Goal: Information Seeking & Learning: Understand process/instructions

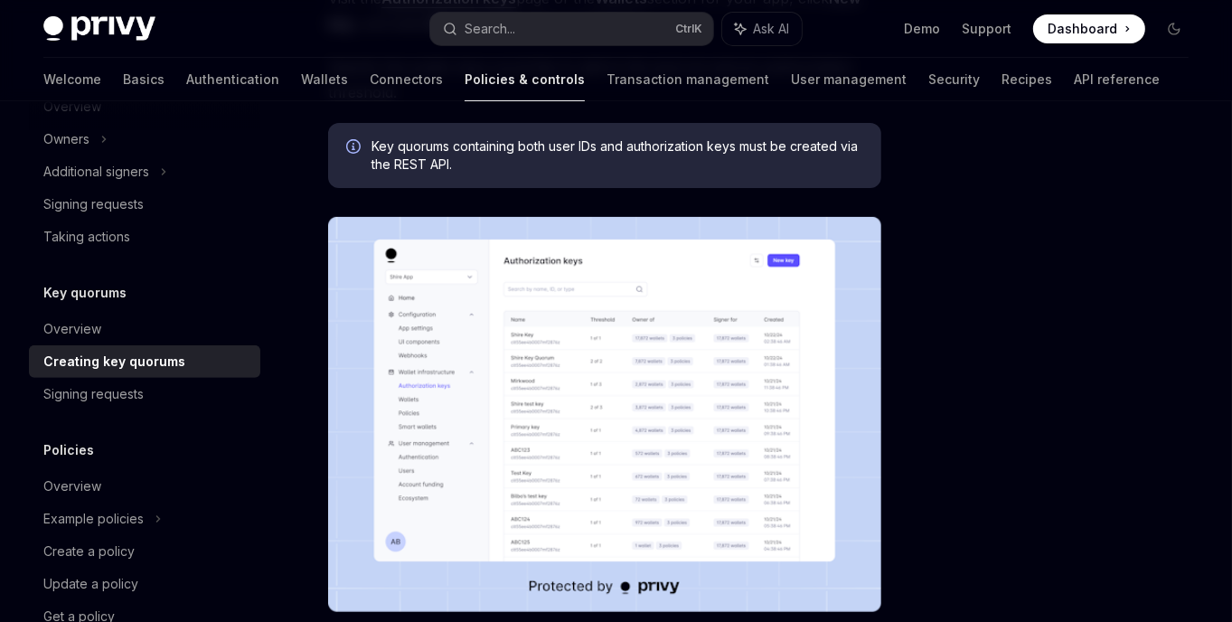
scroll to position [494, 0]
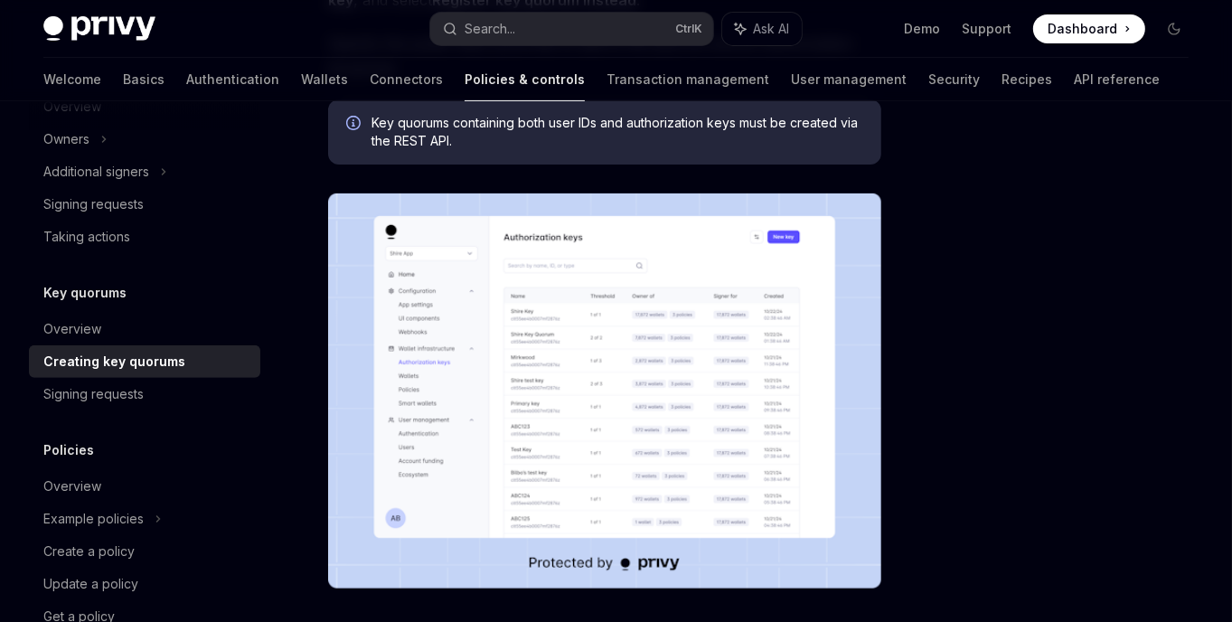
click at [655, 378] on img at bounding box center [604, 391] width 553 height 395
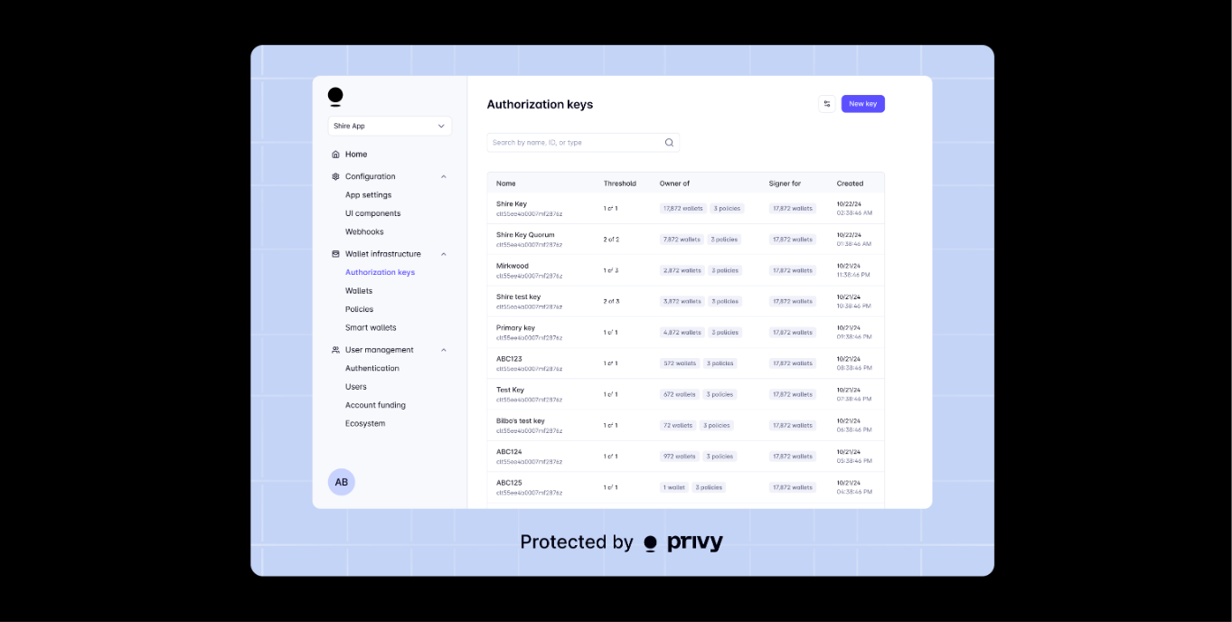
click at [982, 333] on img at bounding box center [623, 311] width 744 height 532
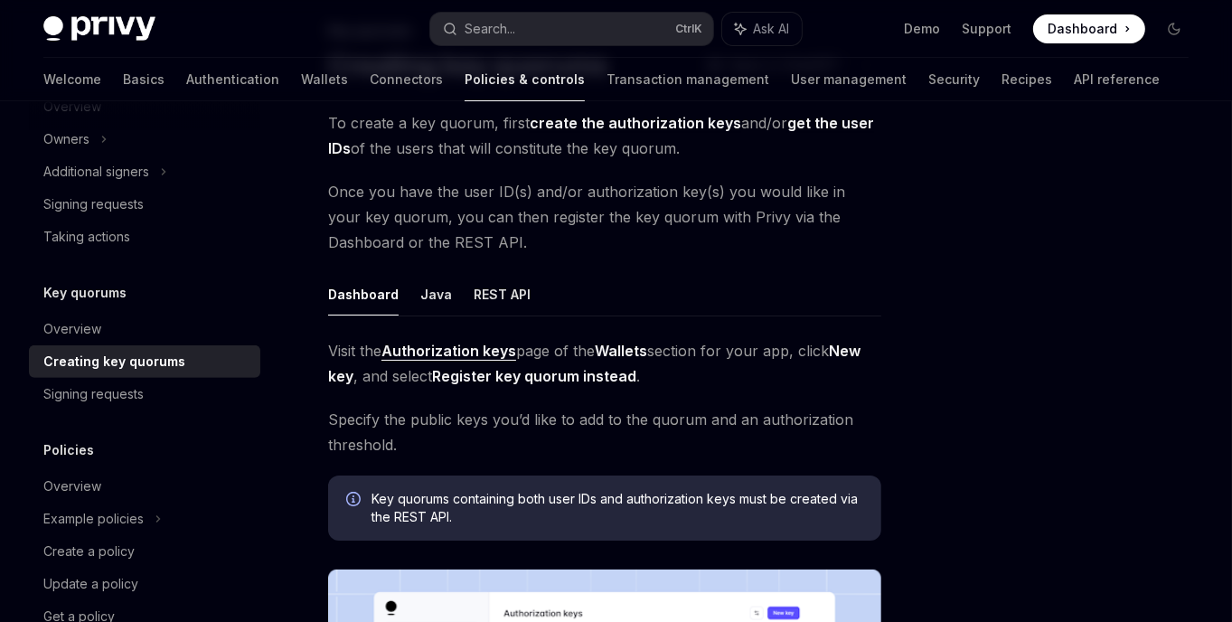
scroll to position [0, 0]
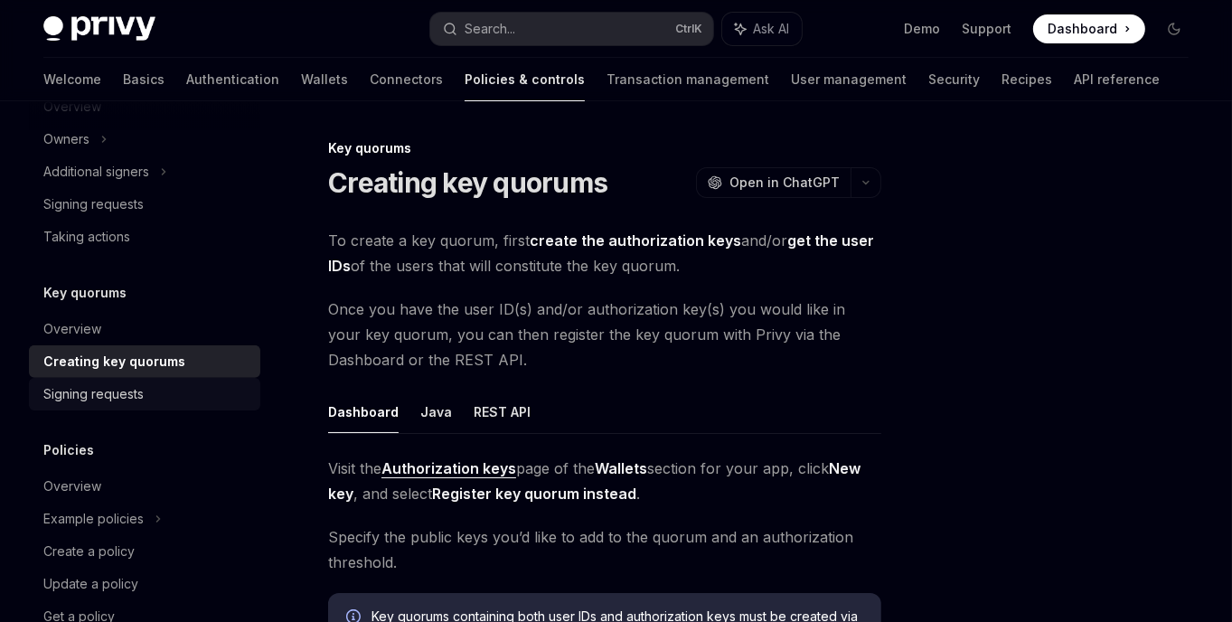
click at [119, 391] on div "Signing requests" at bounding box center [93, 394] width 100 height 22
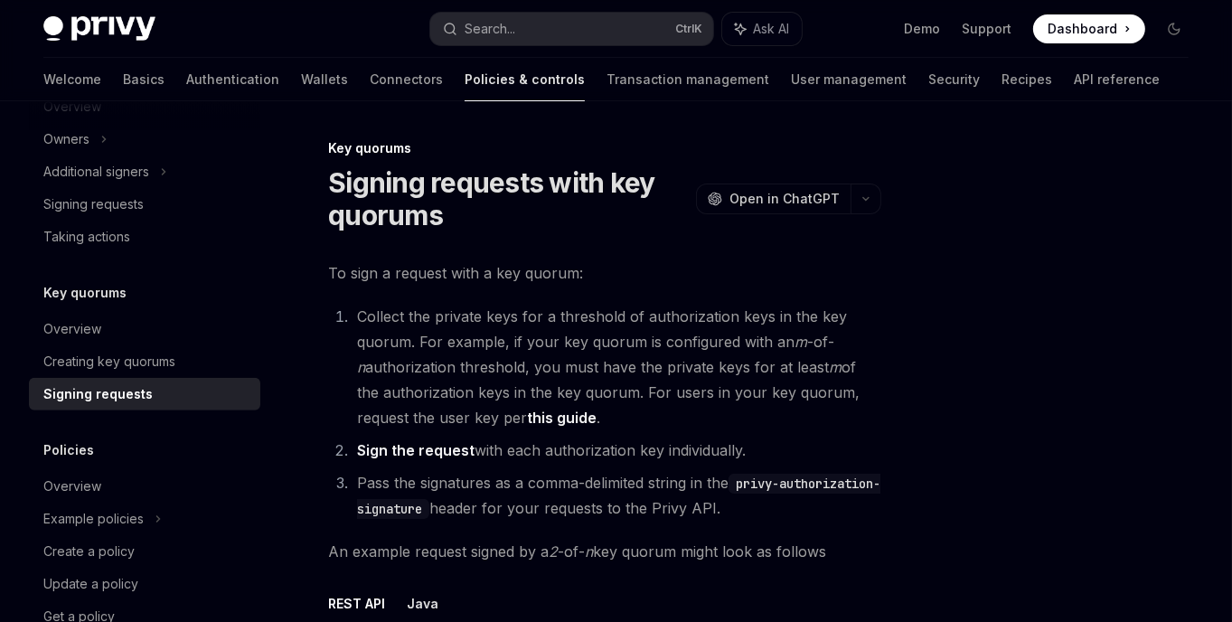
click at [963, 368] on div at bounding box center [1066, 379] width 275 height 485
click at [872, 505] on li "Pass the signatures as a comma-delimited string in the privy-authorization-sign…" at bounding box center [617, 495] width 530 height 51
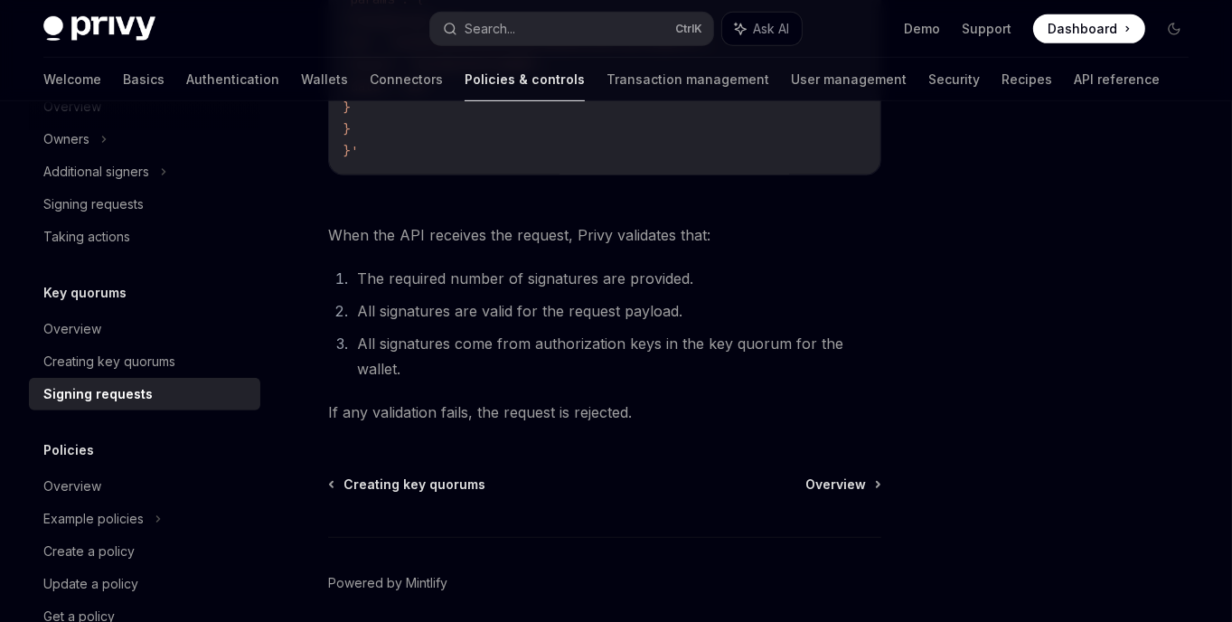
scroll to position [864, 0]
click at [171, 349] on link "Creating key quorums" at bounding box center [144, 361] width 231 height 33
click at [156, 321] on div "Overview" at bounding box center [146, 329] width 206 height 22
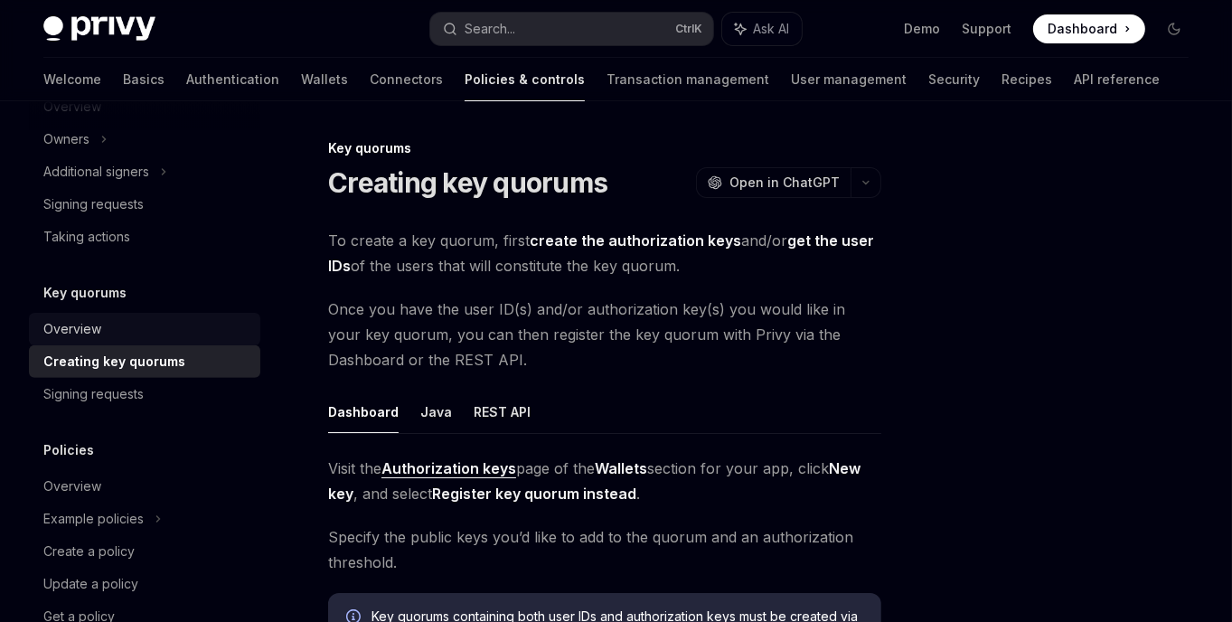
click at [221, 328] on div "Overview" at bounding box center [146, 329] width 206 height 22
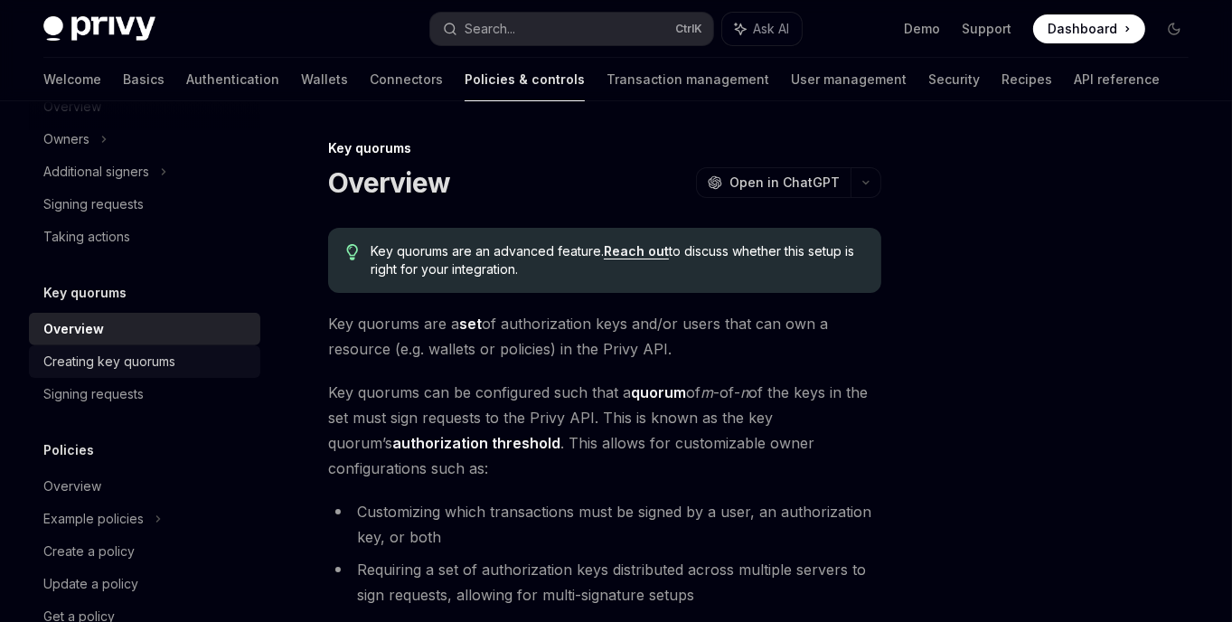
click at [146, 357] on div "Creating key quorums" at bounding box center [109, 362] width 132 height 22
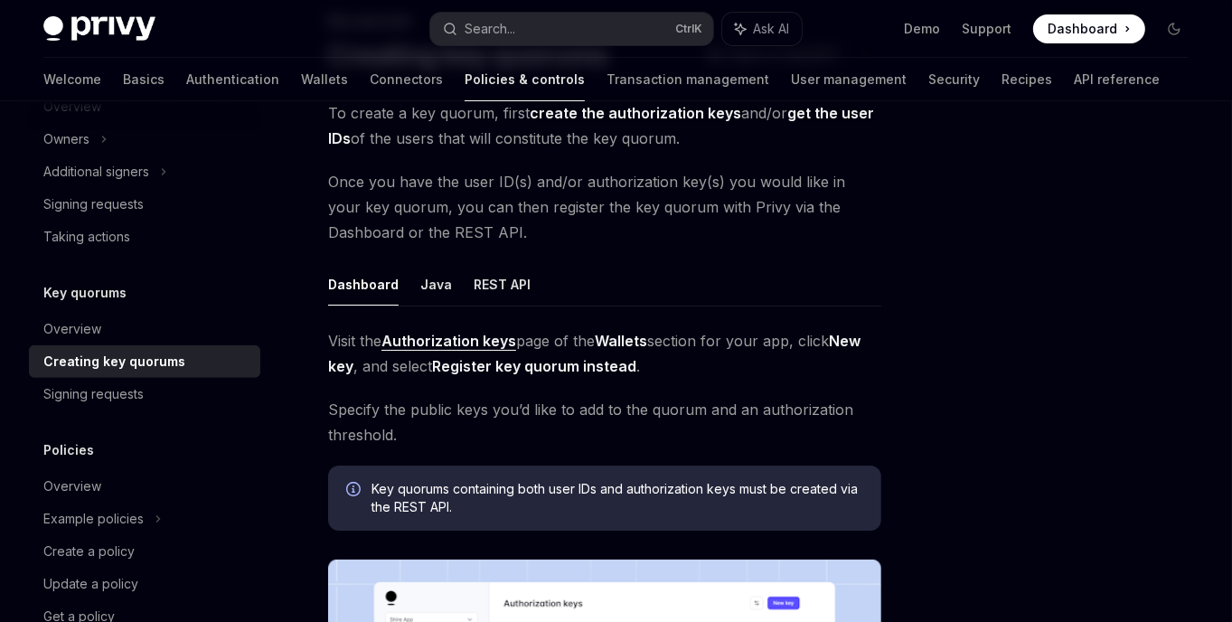
scroll to position [127, 0]
click at [499, 278] on button "REST API" at bounding box center [502, 285] width 57 height 42
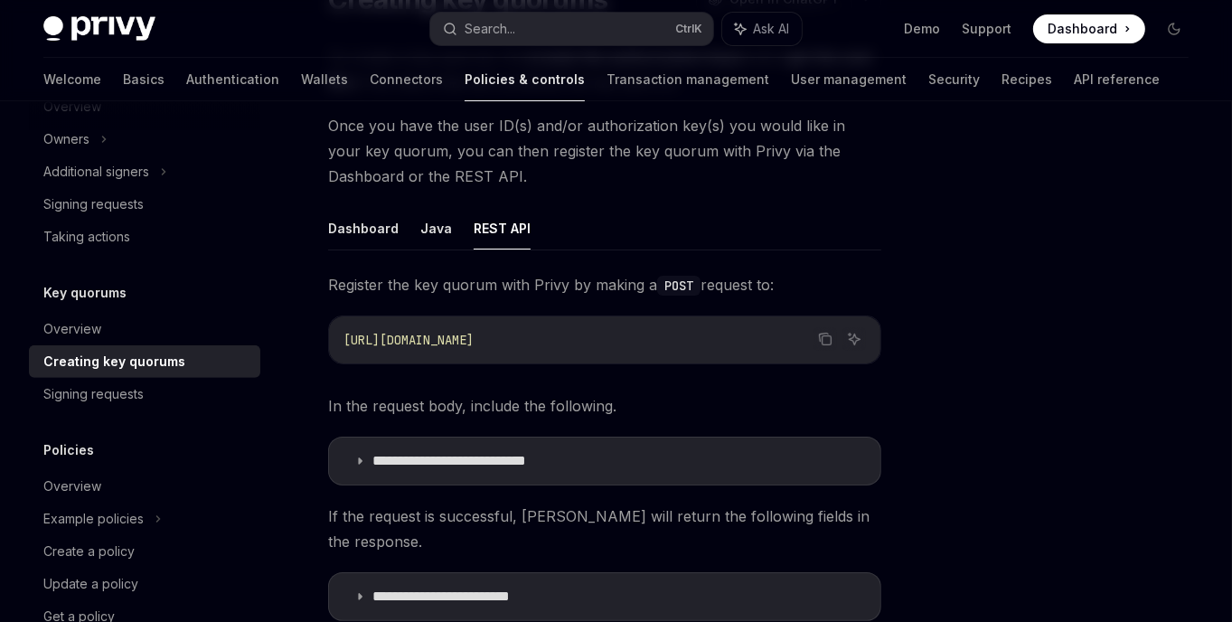
scroll to position [190, 0]
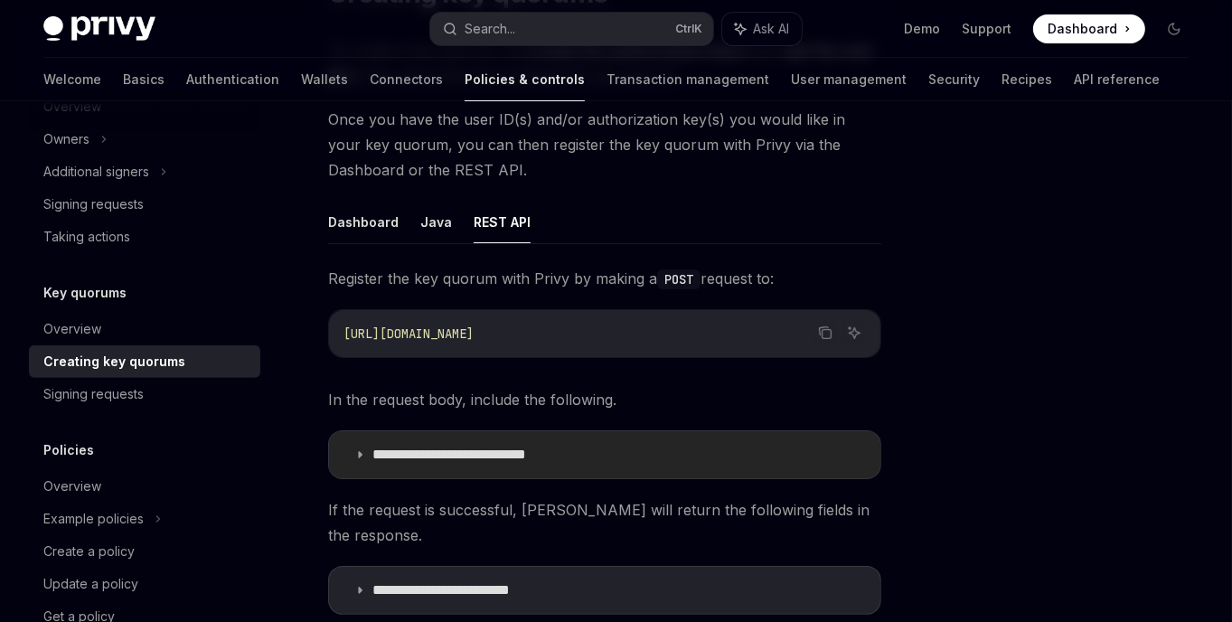
click at [481, 455] on p "**********" at bounding box center [481, 455] width 217 height 18
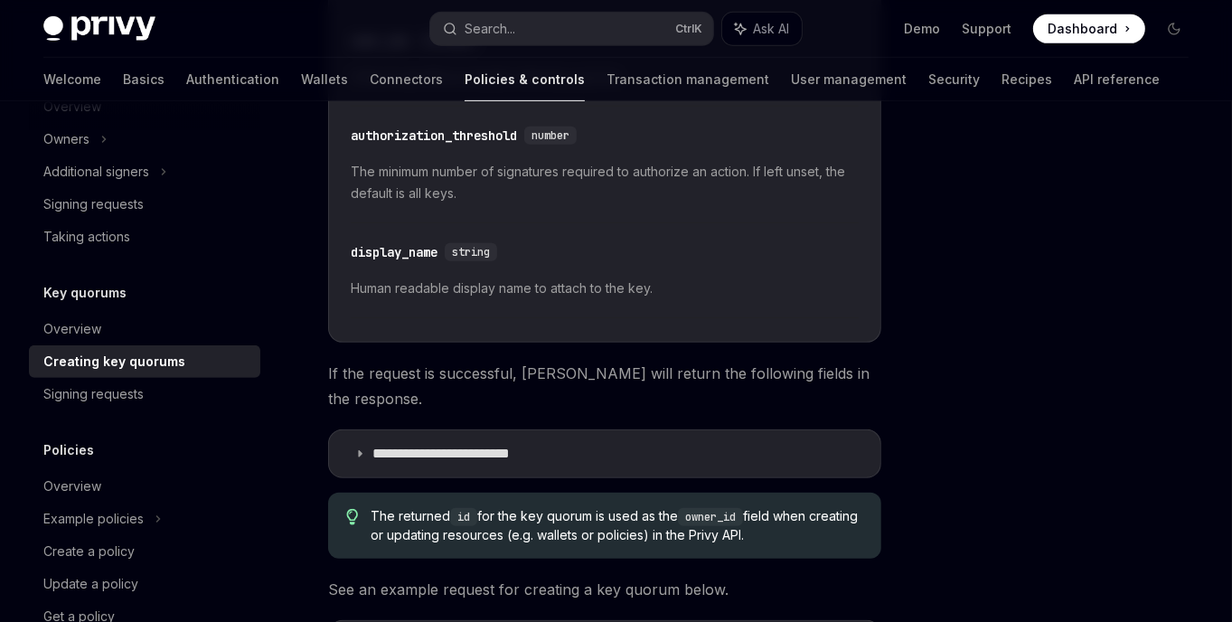
scroll to position [790, 0]
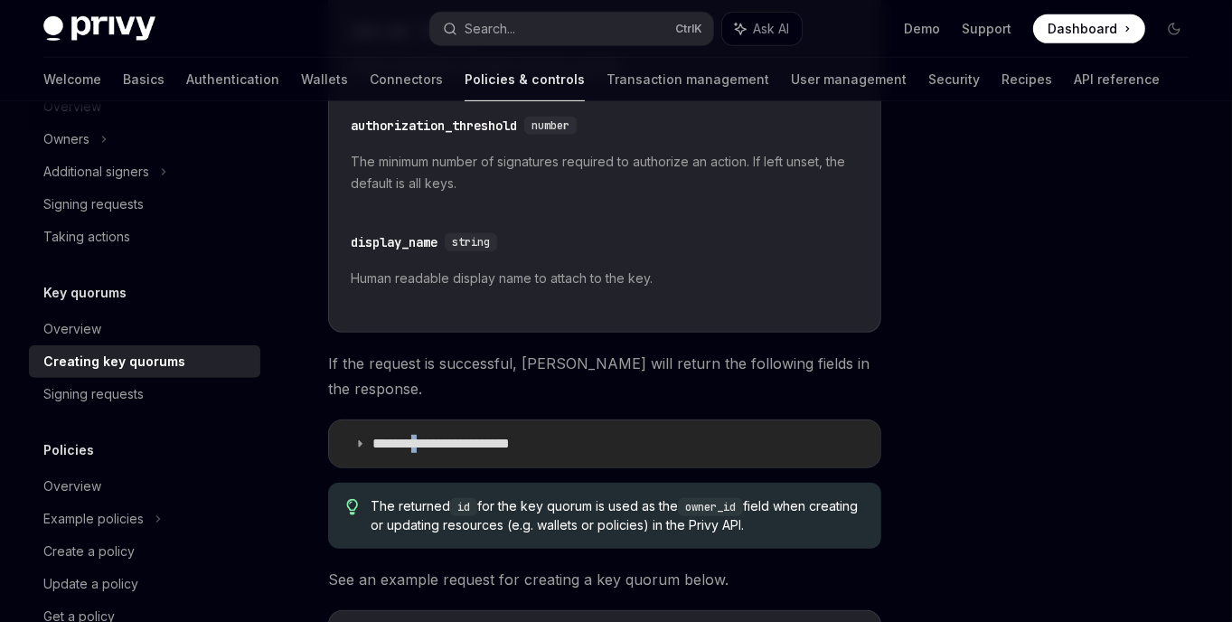
drag, startPoint x: 500, startPoint y: 402, endPoint x: 434, endPoint y: 419, distance: 68.0
click at [434, 435] on p "**********" at bounding box center [466, 444] width 187 height 18
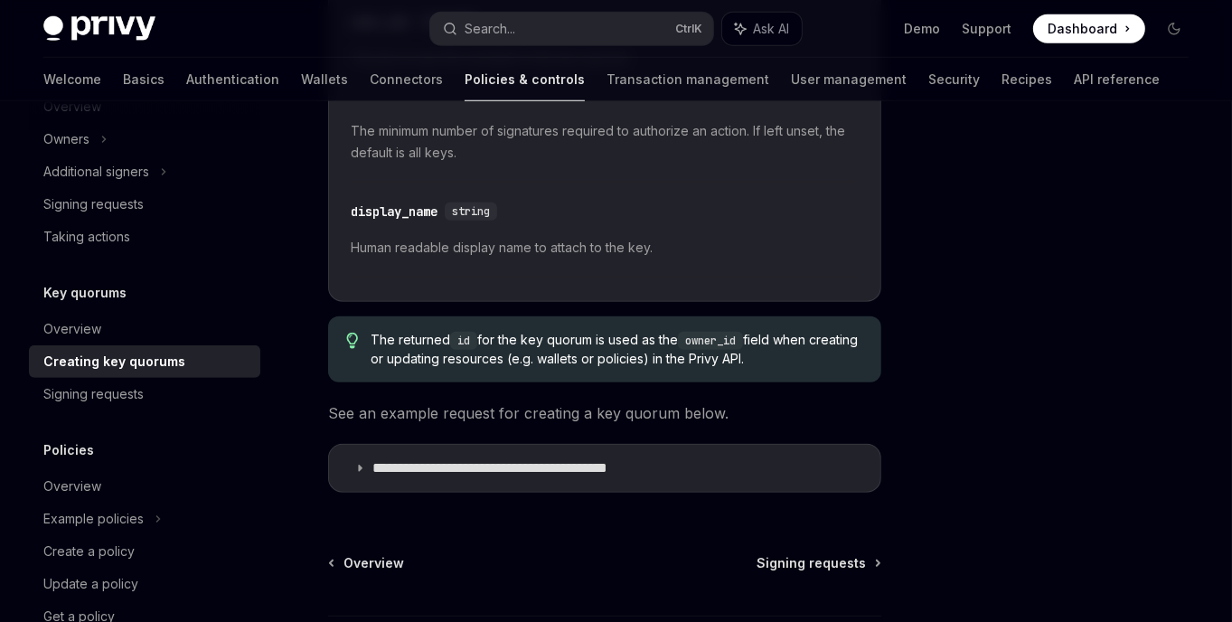
scroll to position [1506, 0]
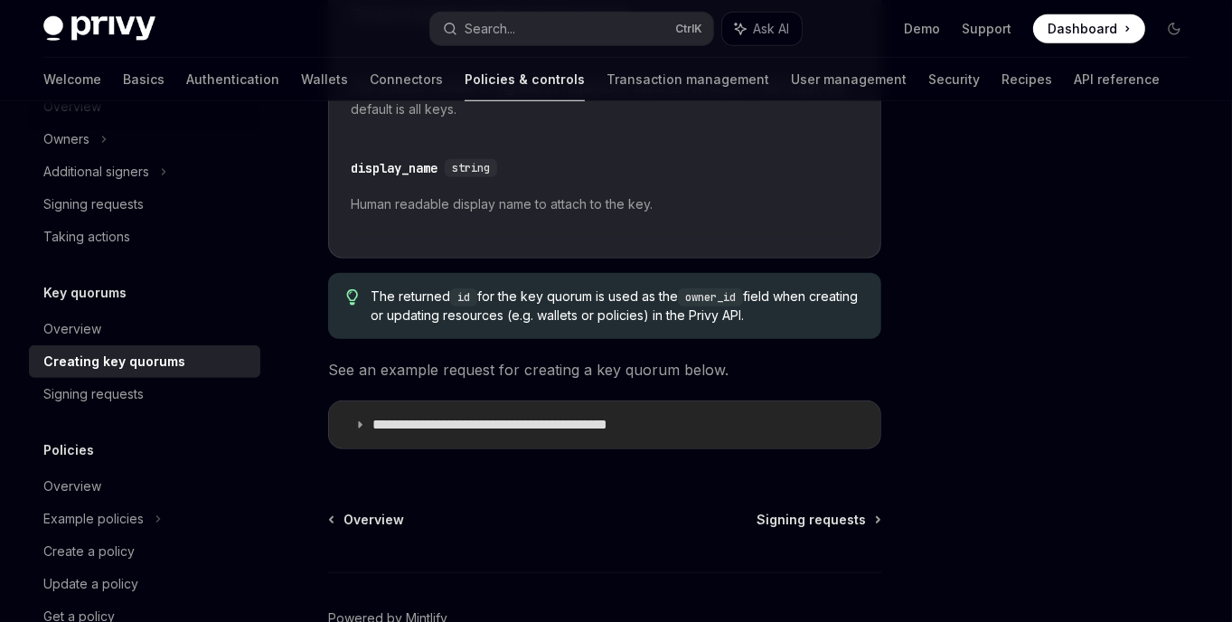
click at [430, 427] on p "**********" at bounding box center [533, 425] width 320 height 18
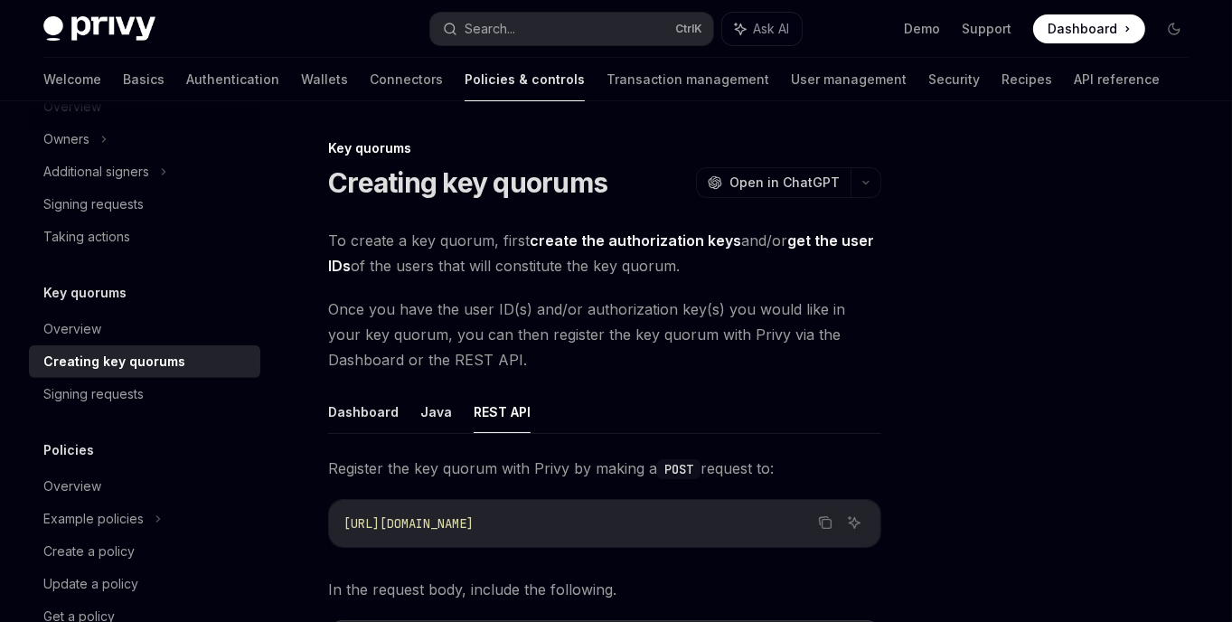
click at [966, 270] on div at bounding box center [1066, 379] width 275 height 485
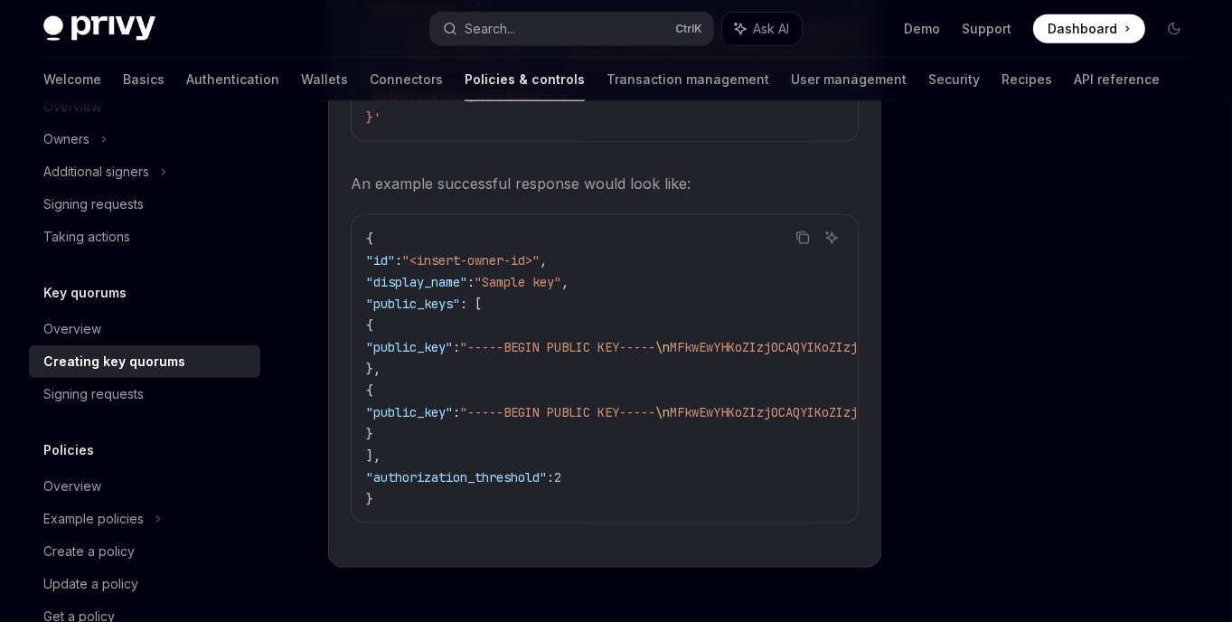
scroll to position [2186, 0]
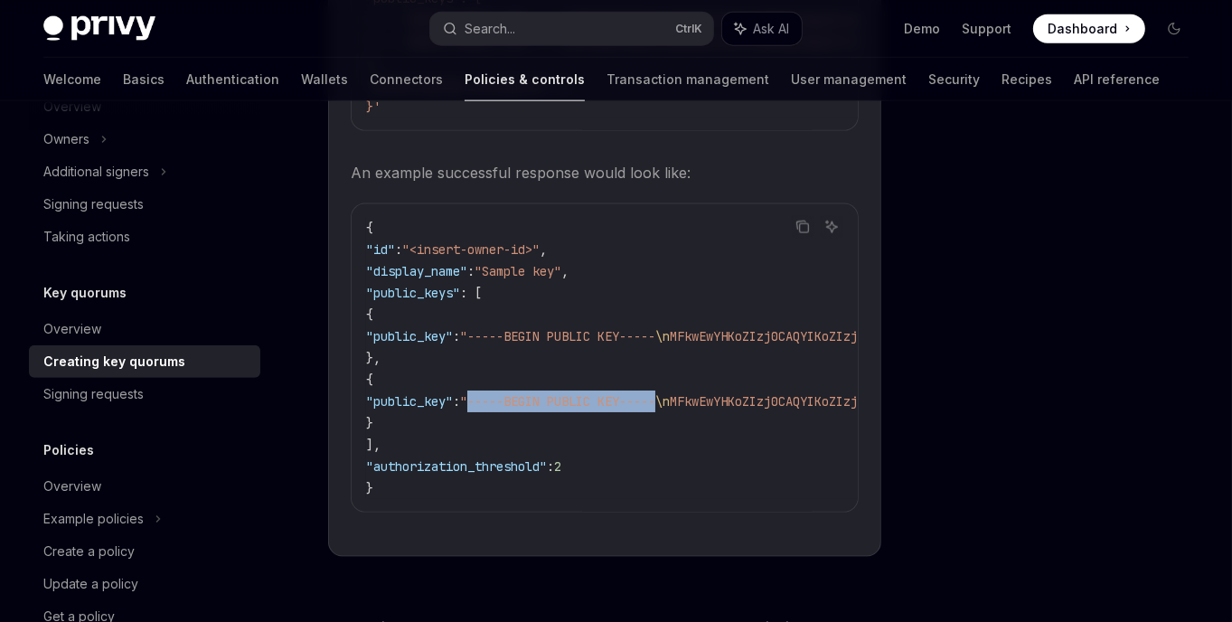
drag, startPoint x: 553, startPoint y: 401, endPoint x: 752, endPoint y: 405, distance: 199.0
click at [656, 405] on span ""-----BEGIN PUBLIC KEY-----" at bounding box center [557, 401] width 195 height 16
copy span "-----BEGIN PUBLIC KEY-----"
click at [1090, 341] on div at bounding box center [1066, 379] width 275 height 485
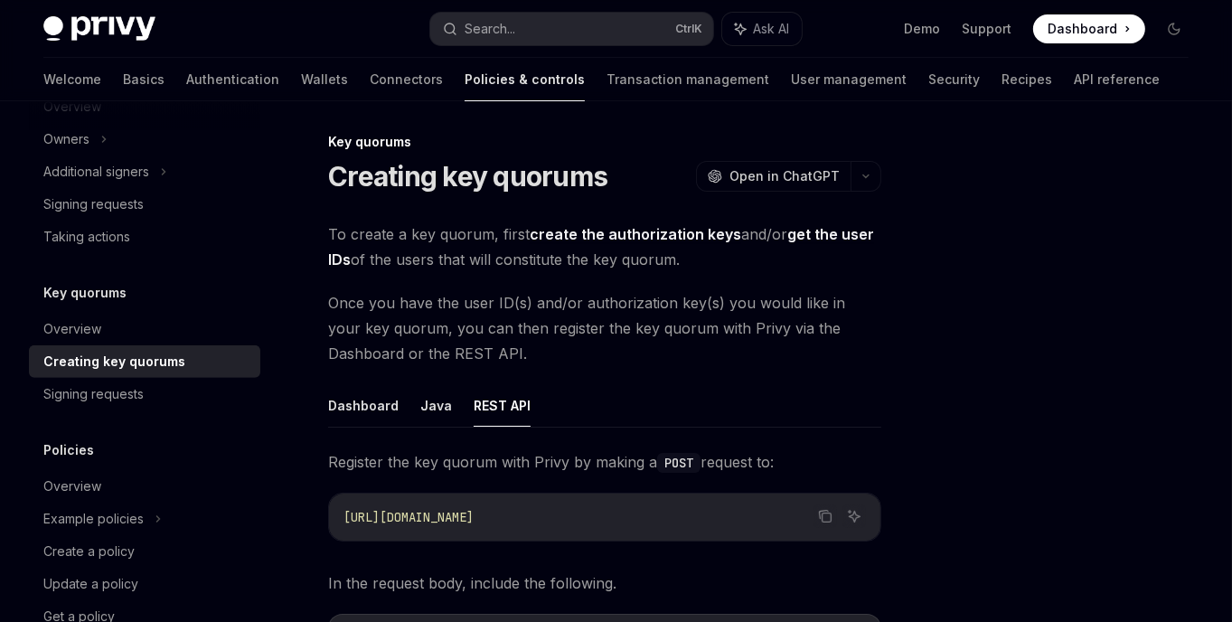
scroll to position [0, 0]
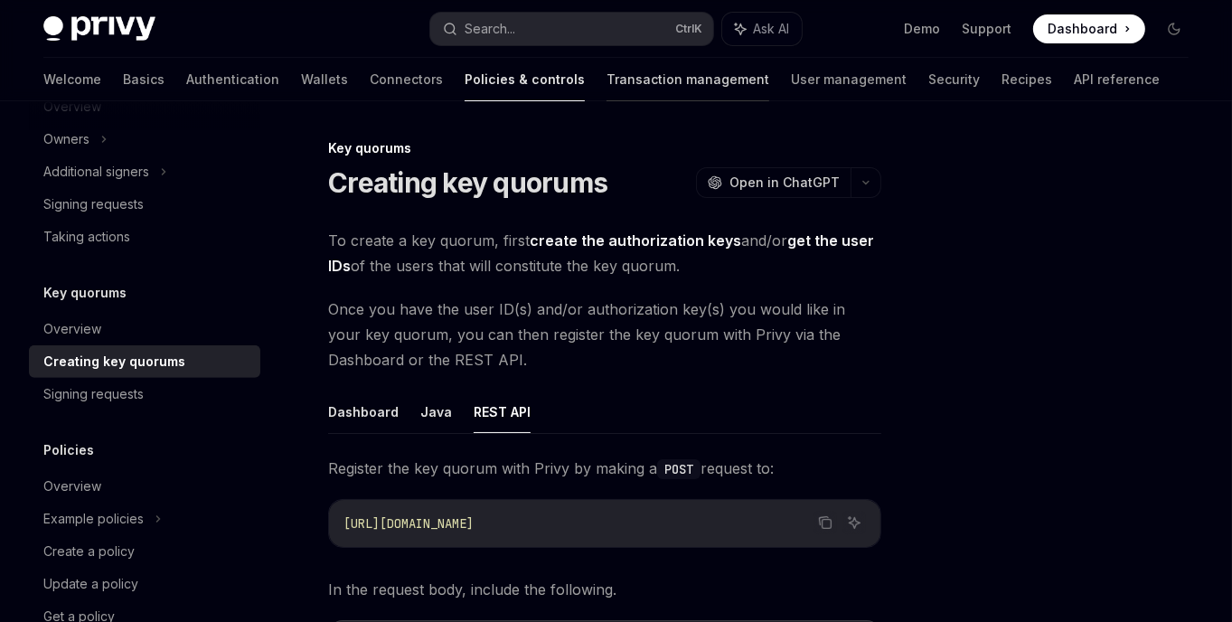
click at [622, 86] on link "Transaction management" at bounding box center [688, 79] width 163 height 43
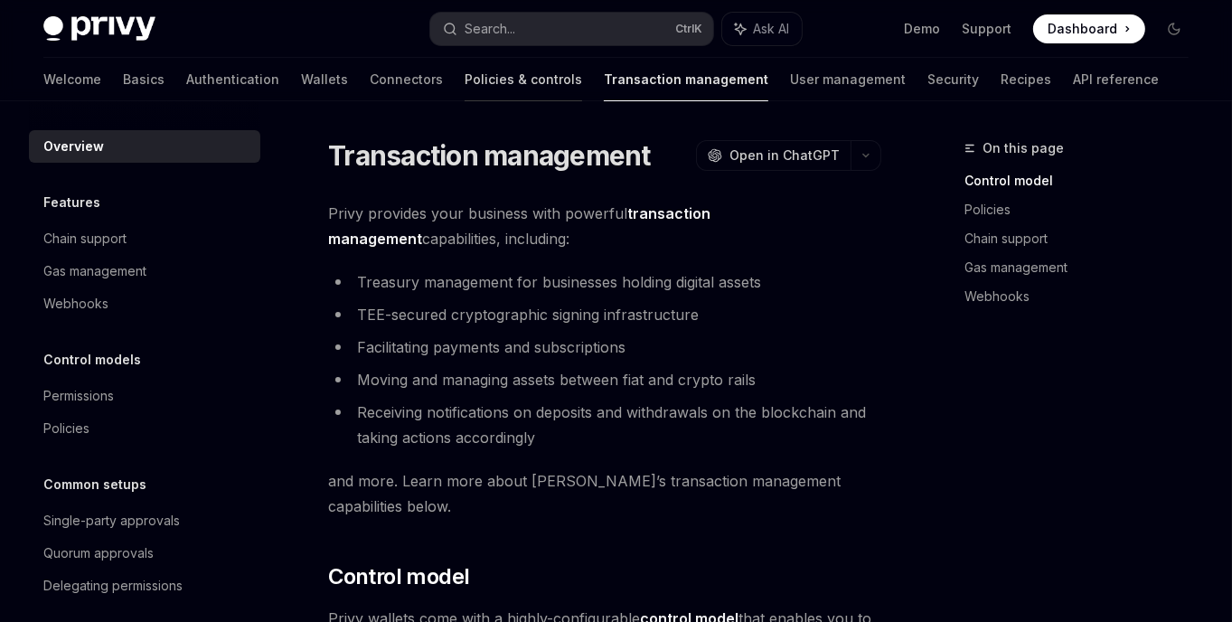
click at [465, 72] on link "Policies & controls" at bounding box center [524, 79] width 118 height 43
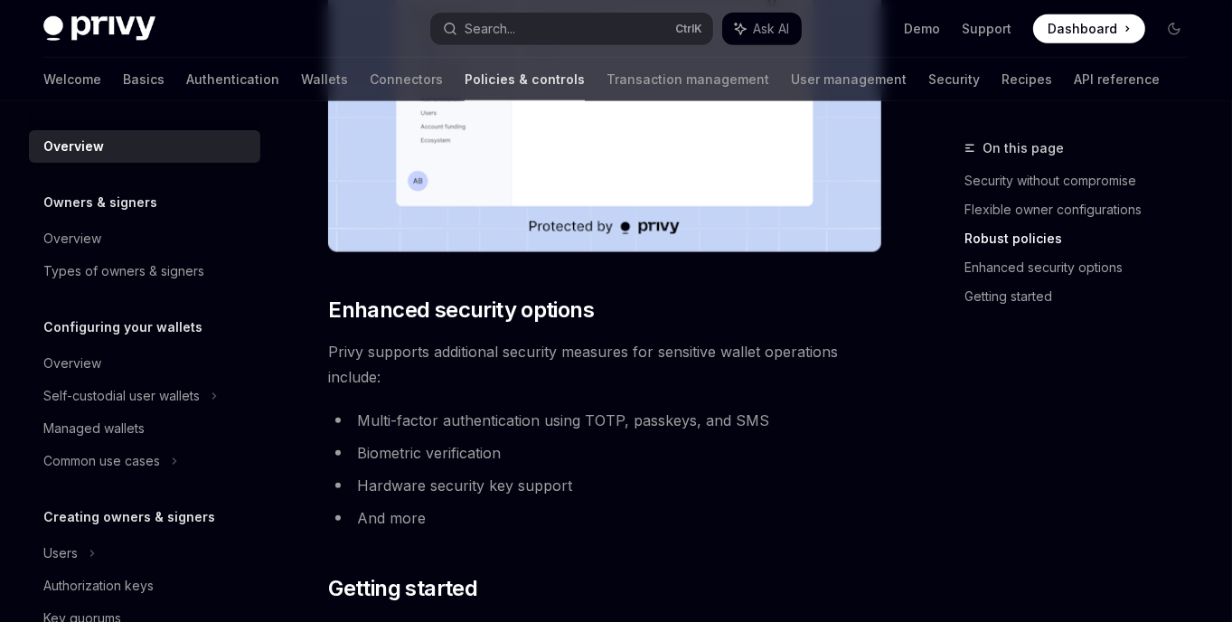
scroll to position [1410, 0]
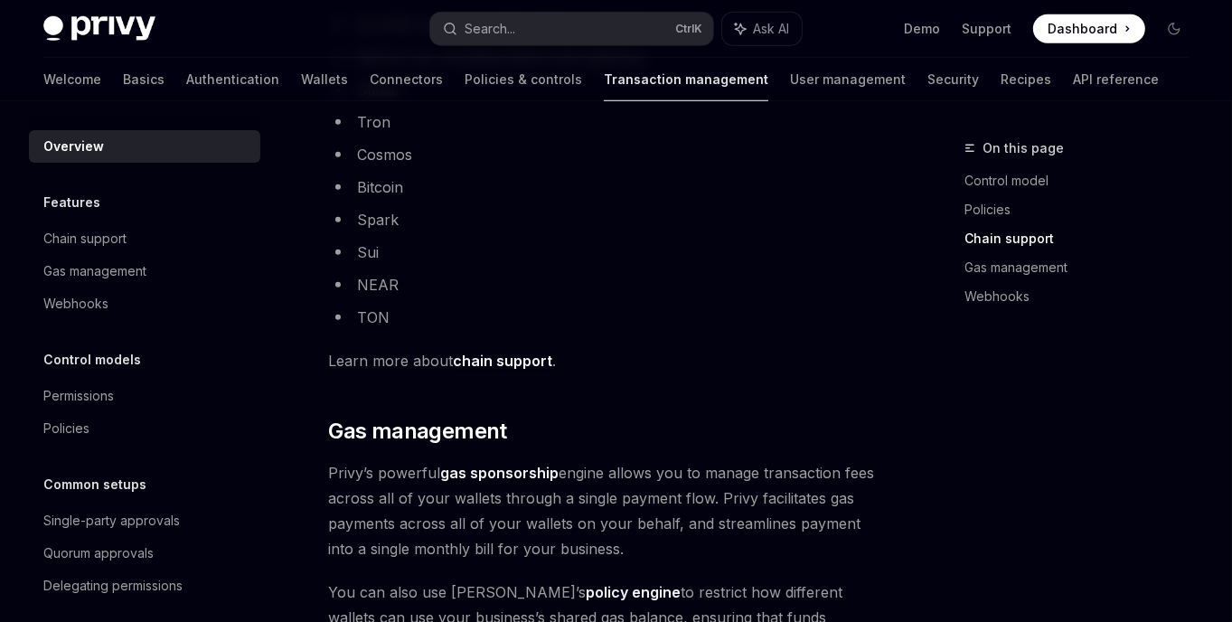
scroll to position [1360, 0]
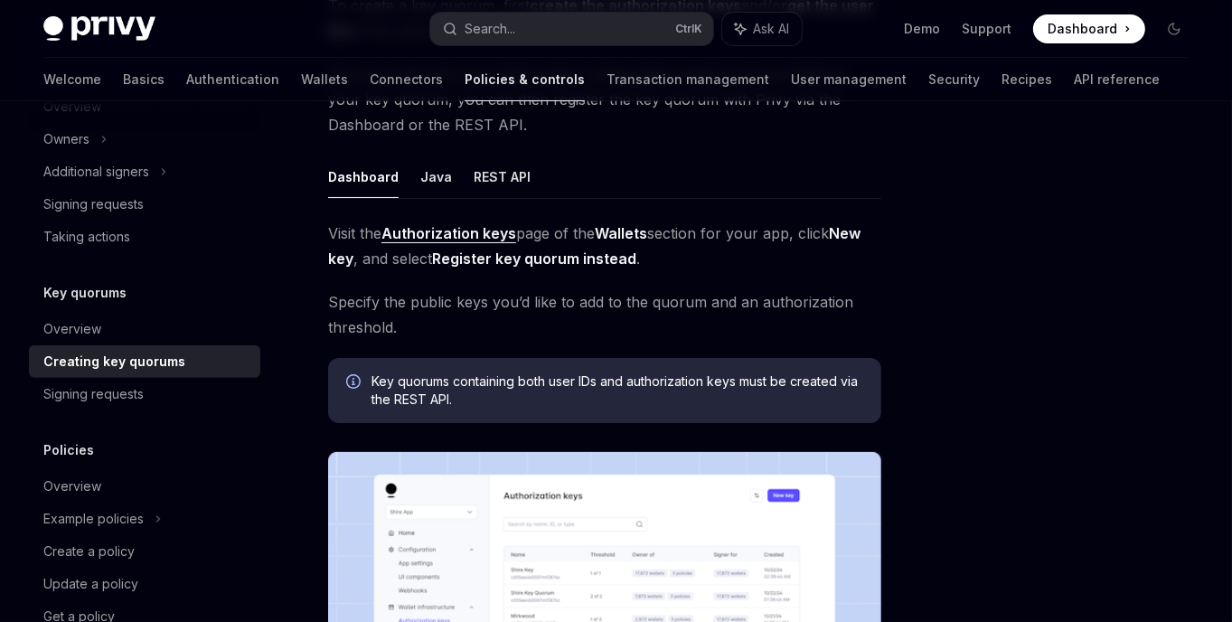
scroll to position [190, 0]
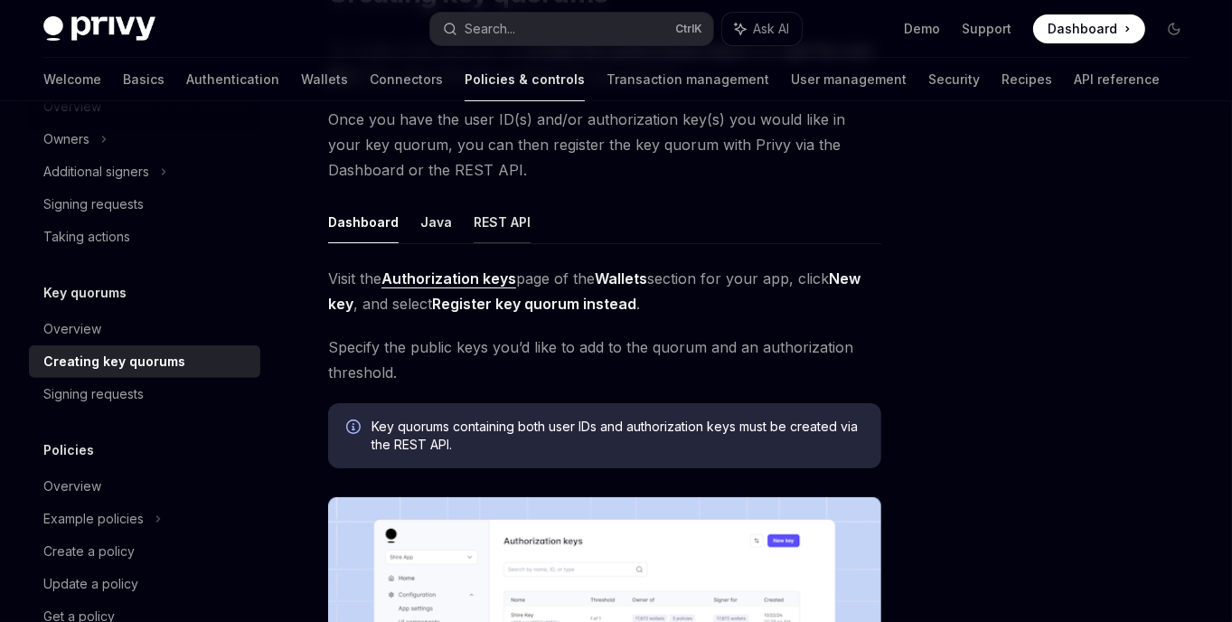
click at [487, 213] on button "REST API" at bounding box center [502, 222] width 57 height 42
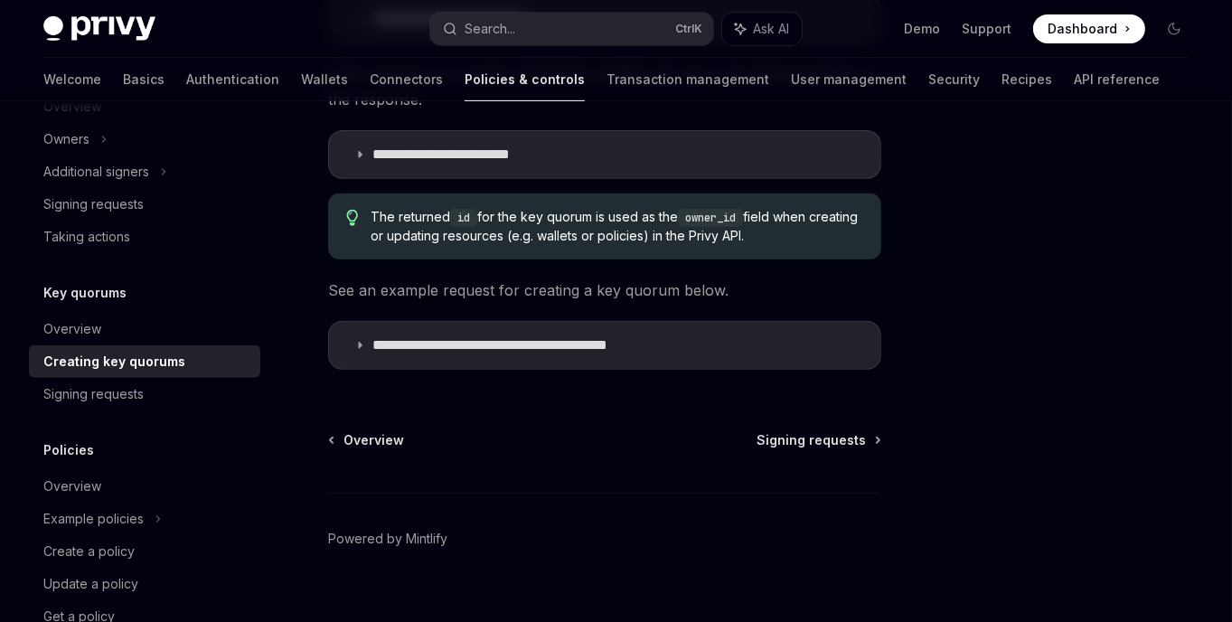
scroll to position [577, 0]
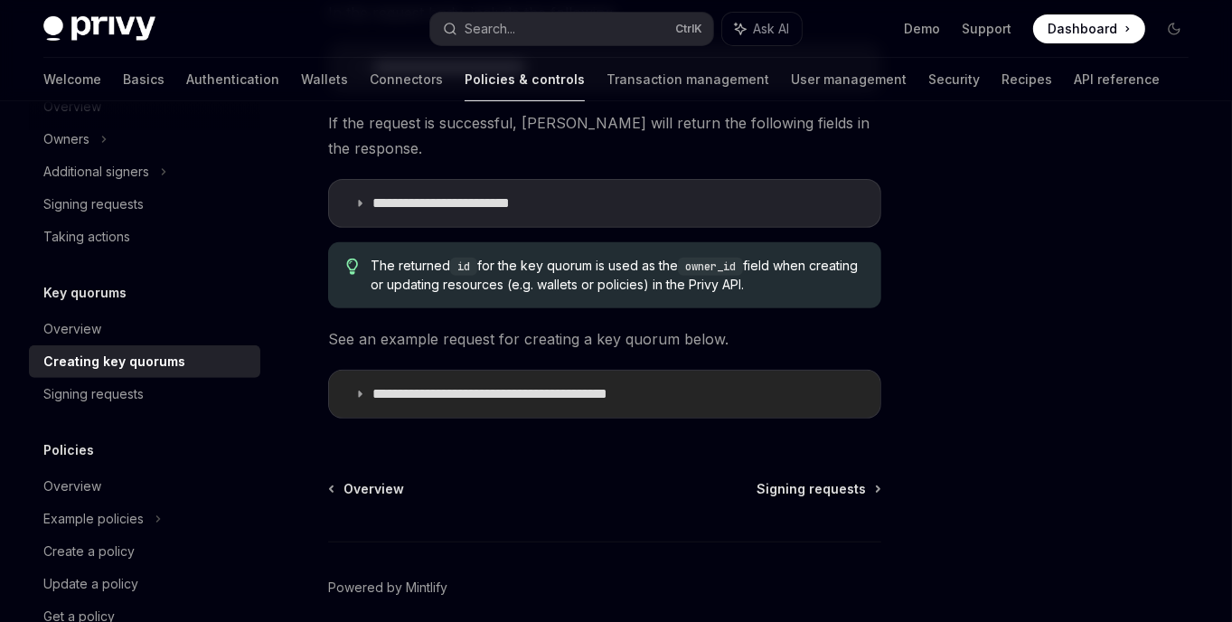
click at [600, 383] on summary "**********" at bounding box center [605, 394] width 552 height 47
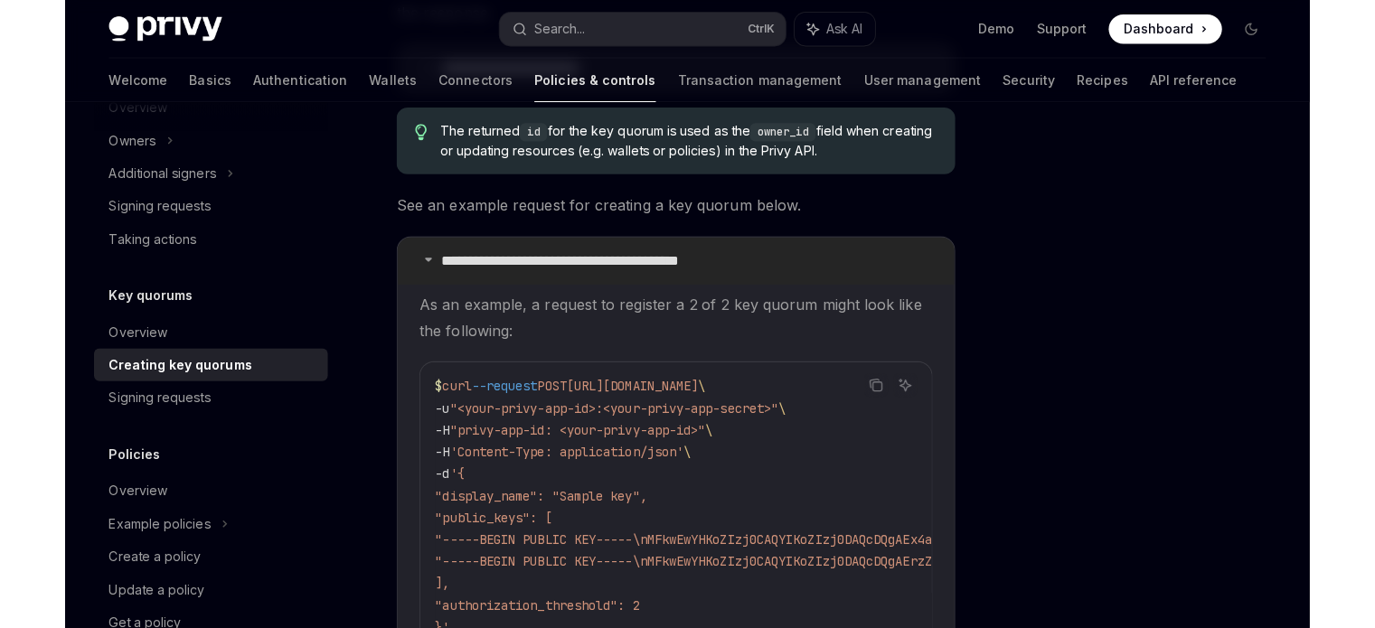
scroll to position [731, 0]
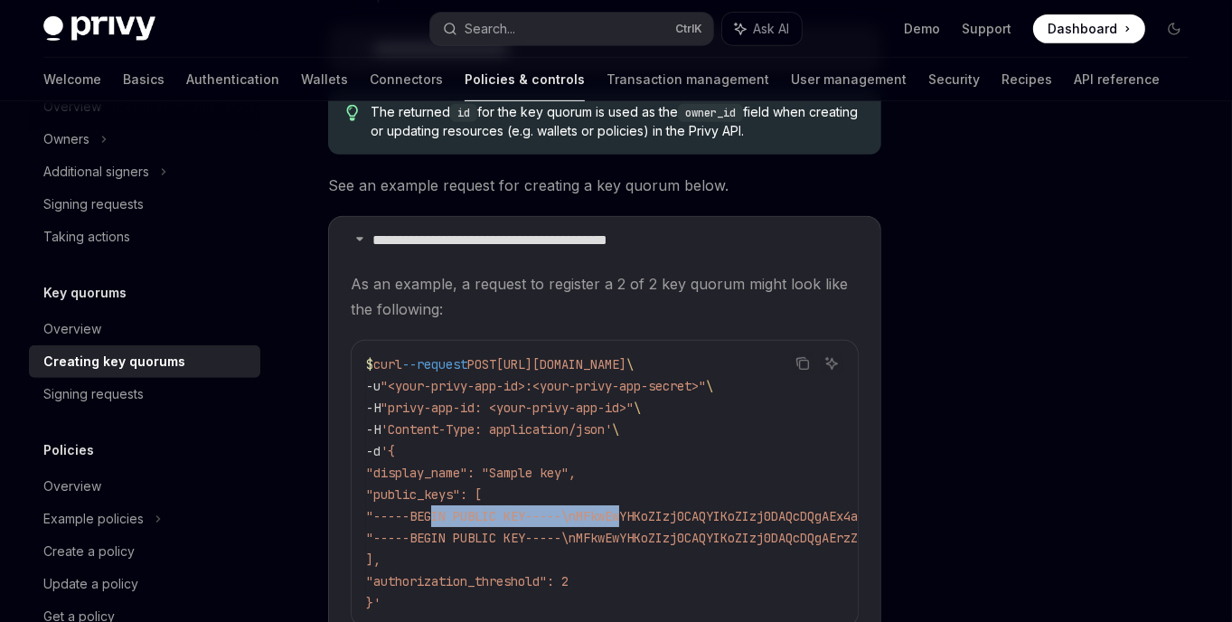
drag, startPoint x: 434, startPoint y: 488, endPoint x: 630, endPoint y: 481, distance: 196.3
click at [630, 508] on span ""-----BEGIN PUBLIC KEY-----\nMFkwEwYHKoZIzj0CAQYIKoZIzj0DAQcDQgAEx4aoeD72yykviK…" at bounding box center [1028, 516] width 1324 height 16
copy span "-----BEGIN PUBLIC KEY-----"
click at [977, 335] on div at bounding box center [1066, 379] width 275 height 485
type textarea "*"
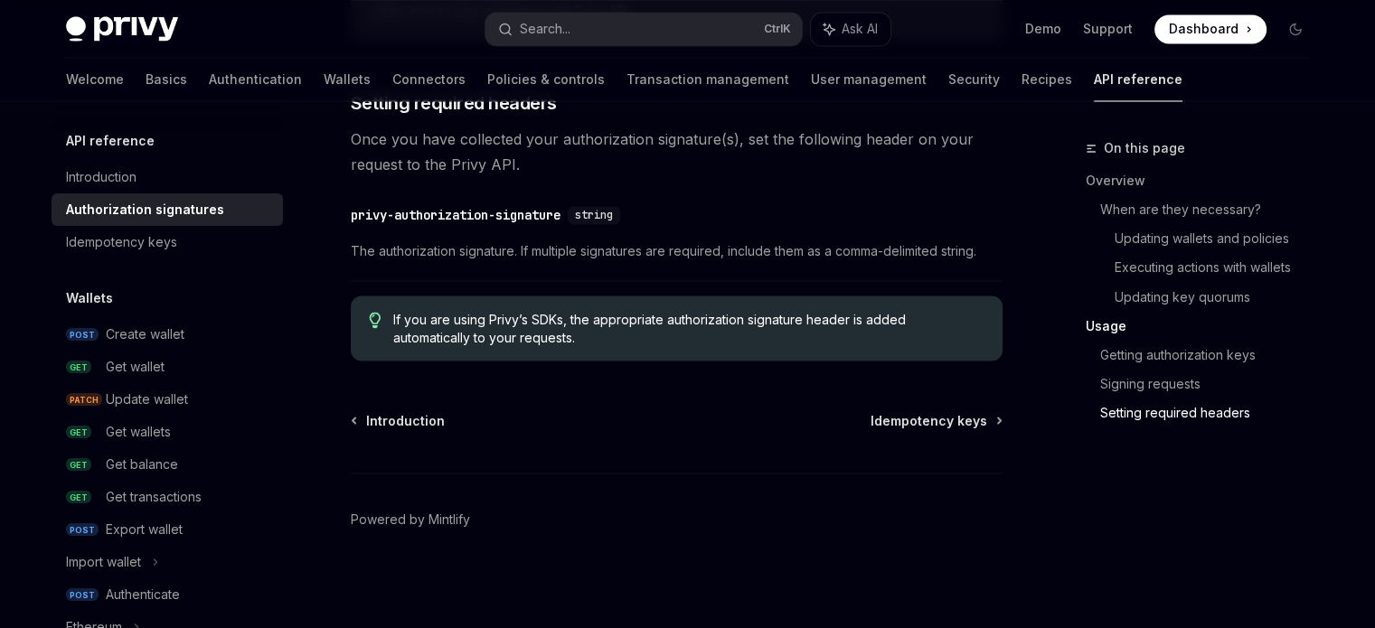
scroll to position [3132, 0]
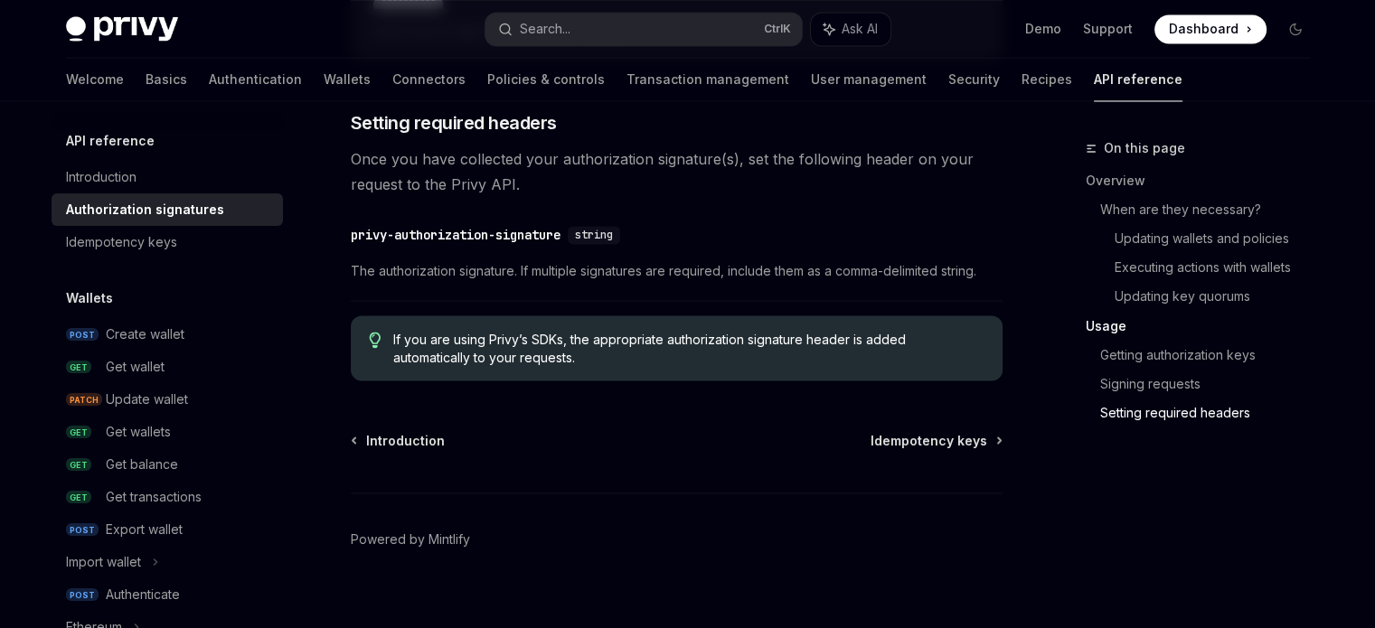
click at [652, 350] on span "If you are using Privy’s SDKs, the appropriate authorization signature header i…" at bounding box center [688, 348] width 590 height 36
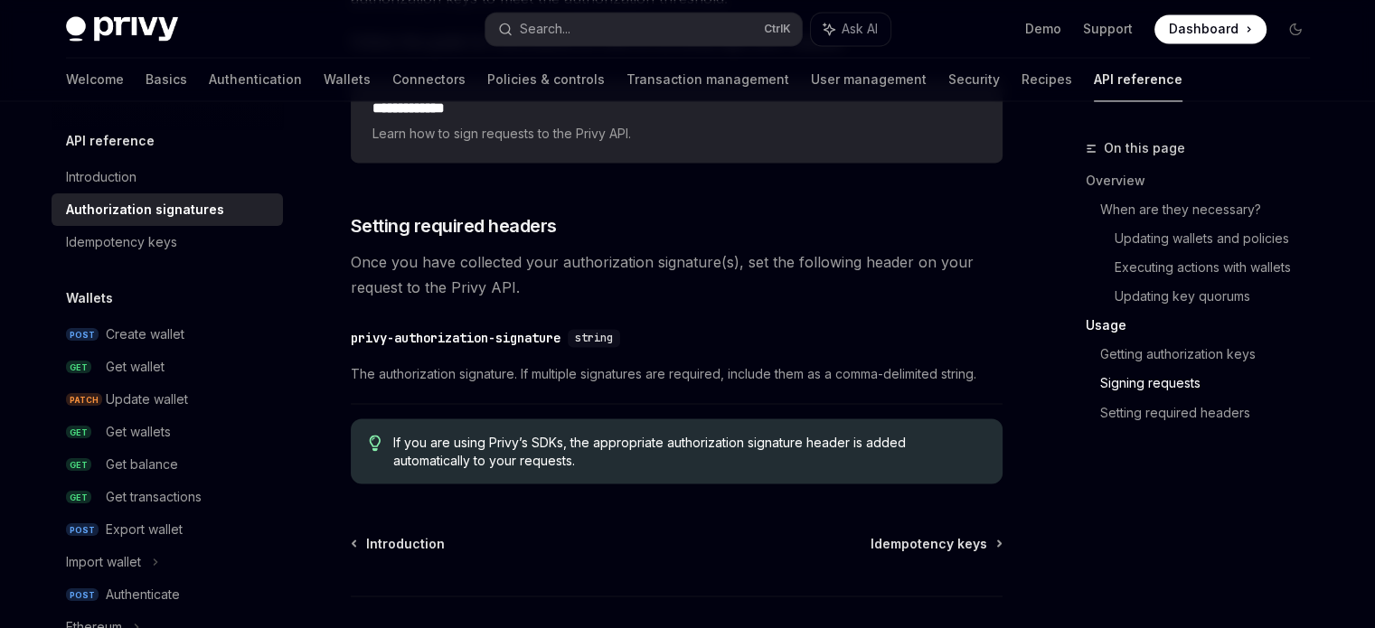
scroll to position [3027, 0]
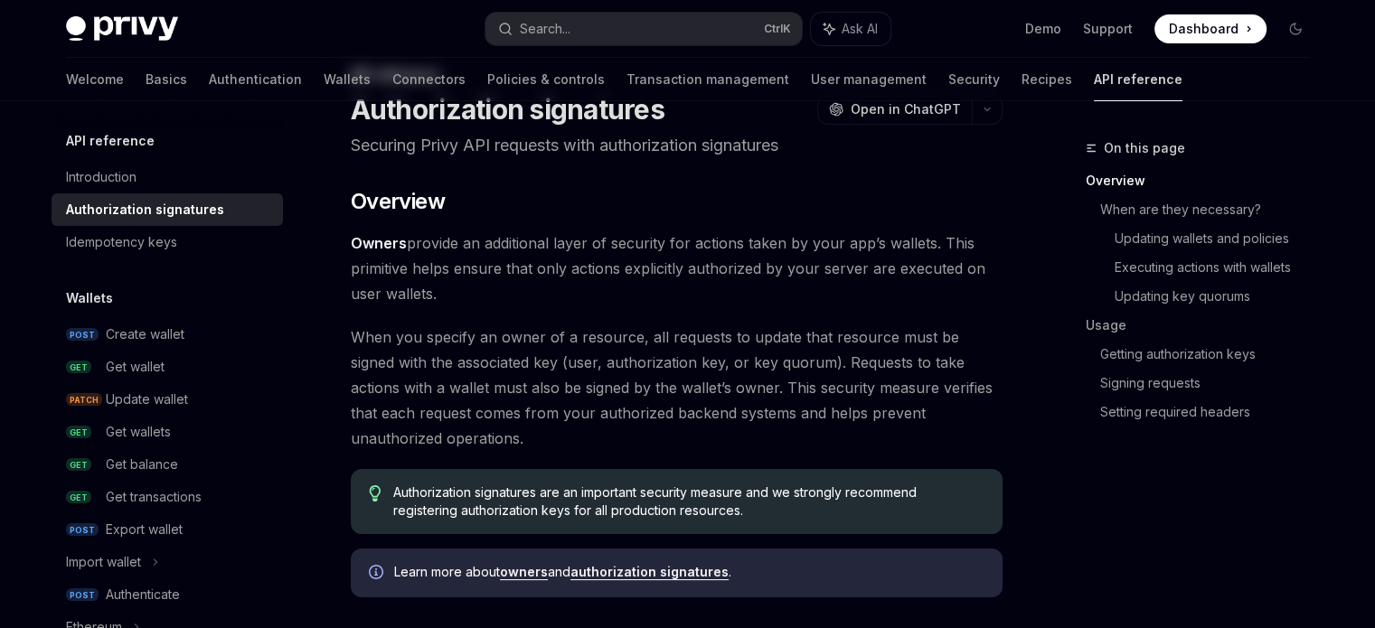
scroll to position [0, 0]
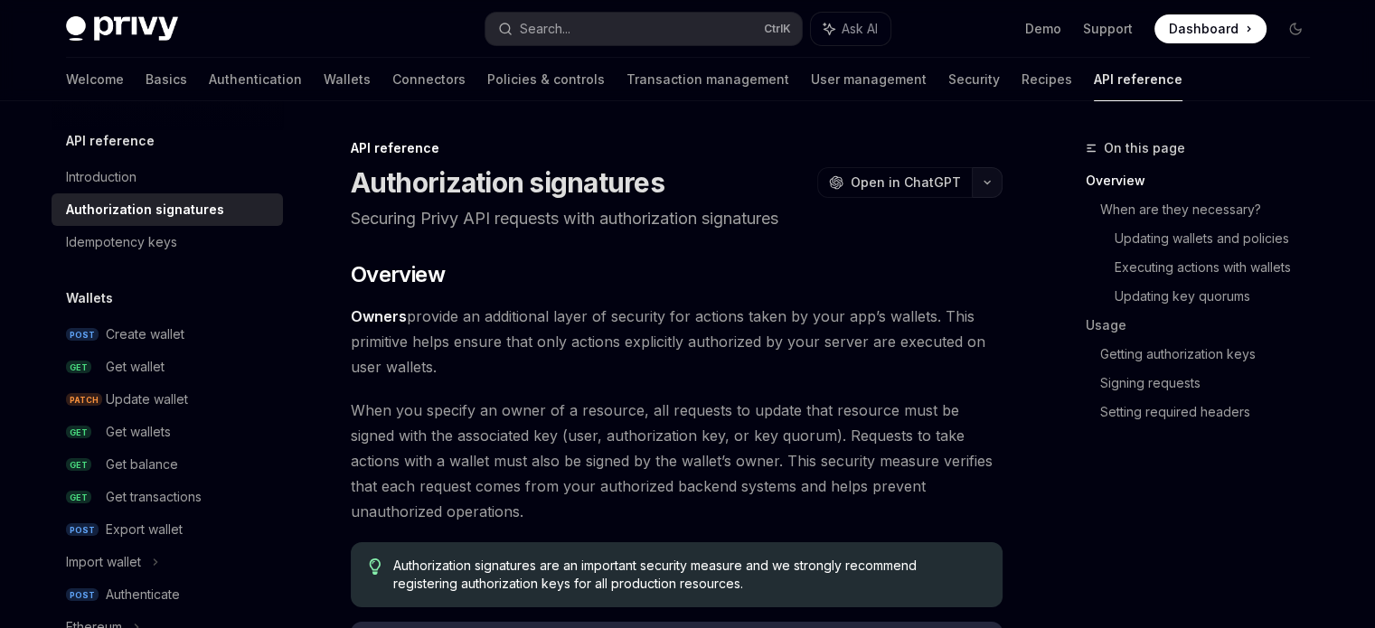
click at [989, 186] on button "button" at bounding box center [987, 182] width 31 height 31
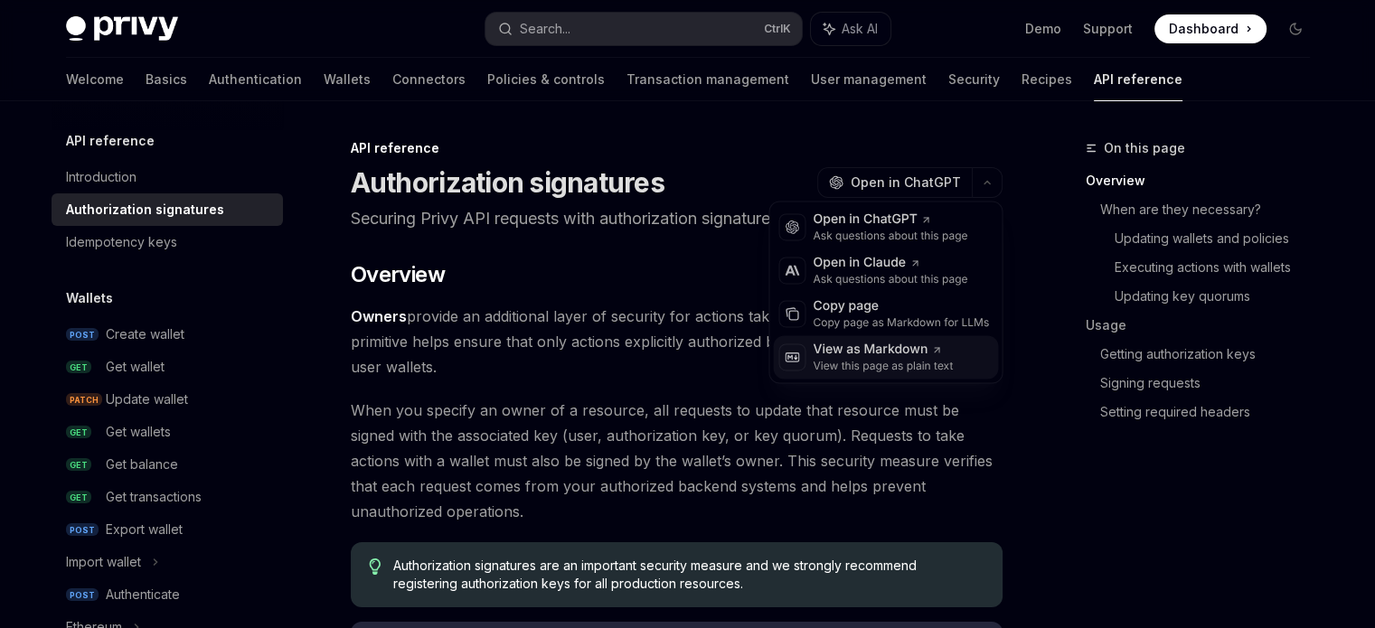
click at [911, 349] on div "View as Markdown" at bounding box center [883, 350] width 140 height 18
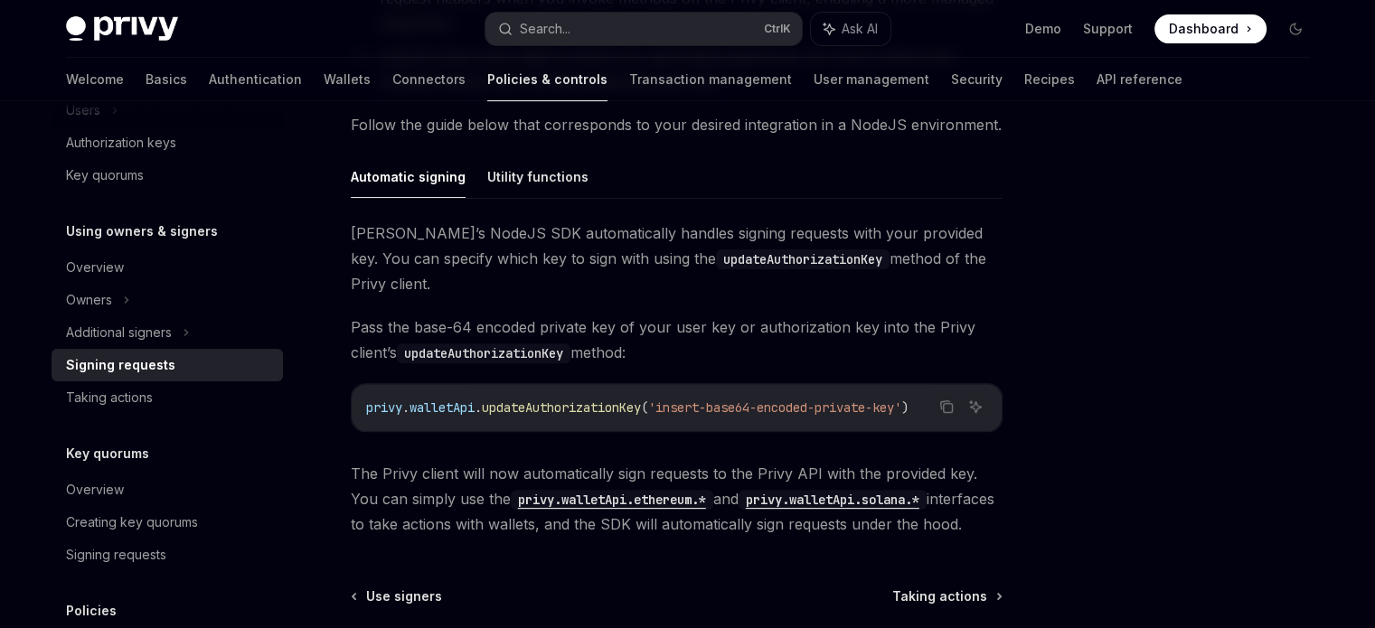
scroll to position [524, 0]
click at [534, 169] on button "Utility functions" at bounding box center [537, 177] width 101 height 42
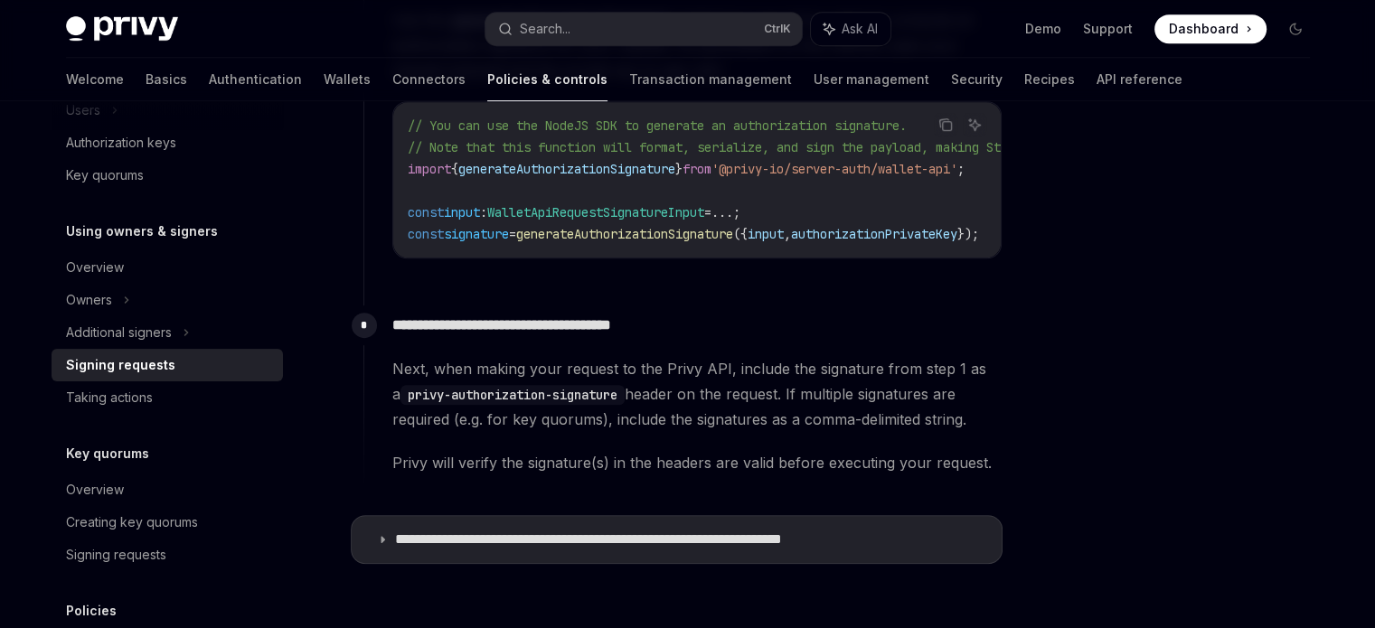
scroll to position [995, 0]
click at [382, 541] on icon at bounding box center [382, 539] width 11 height 11
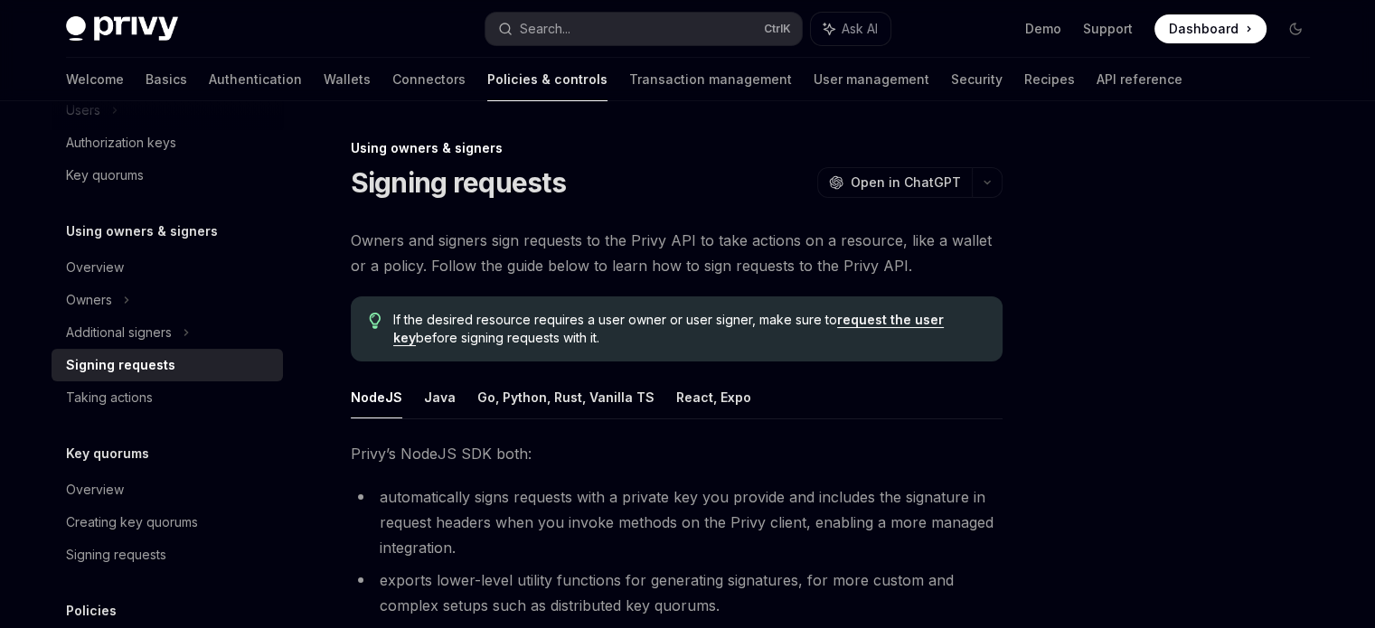
scroll to position [21, 0]
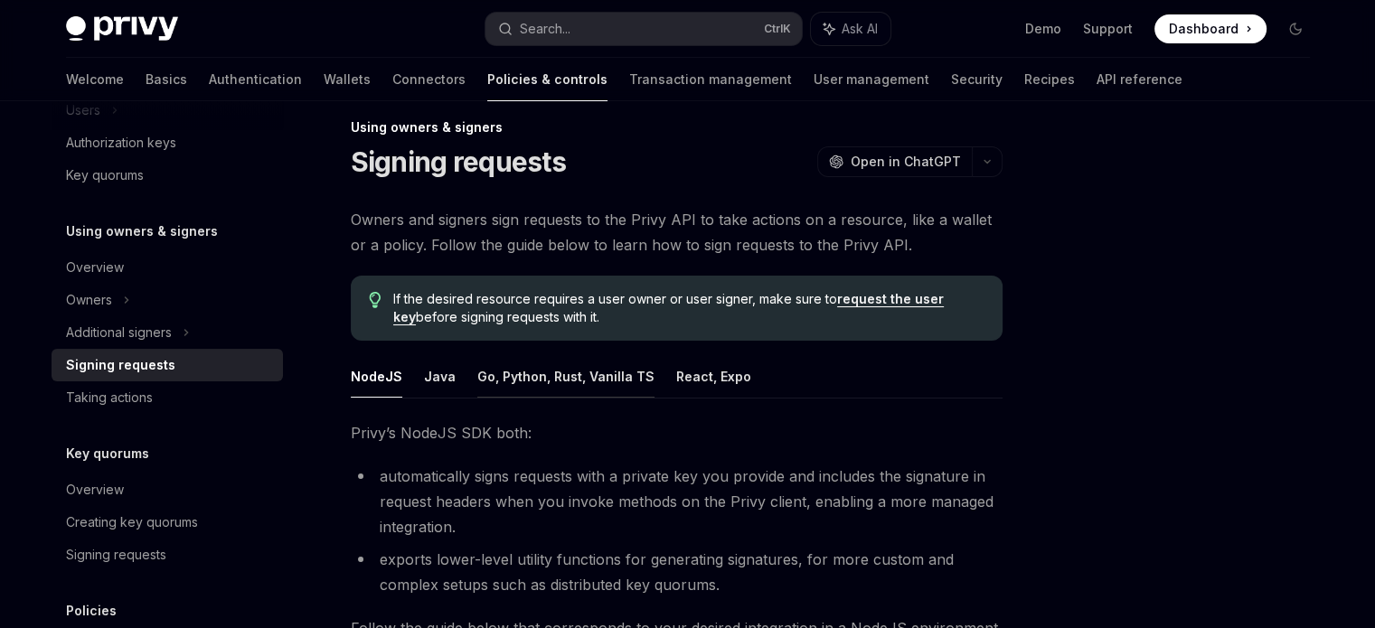
click at [590, 370] on button "Go, Python, Rust, Vanilla TS" at bounding box center [565, 376] width 177 height 42
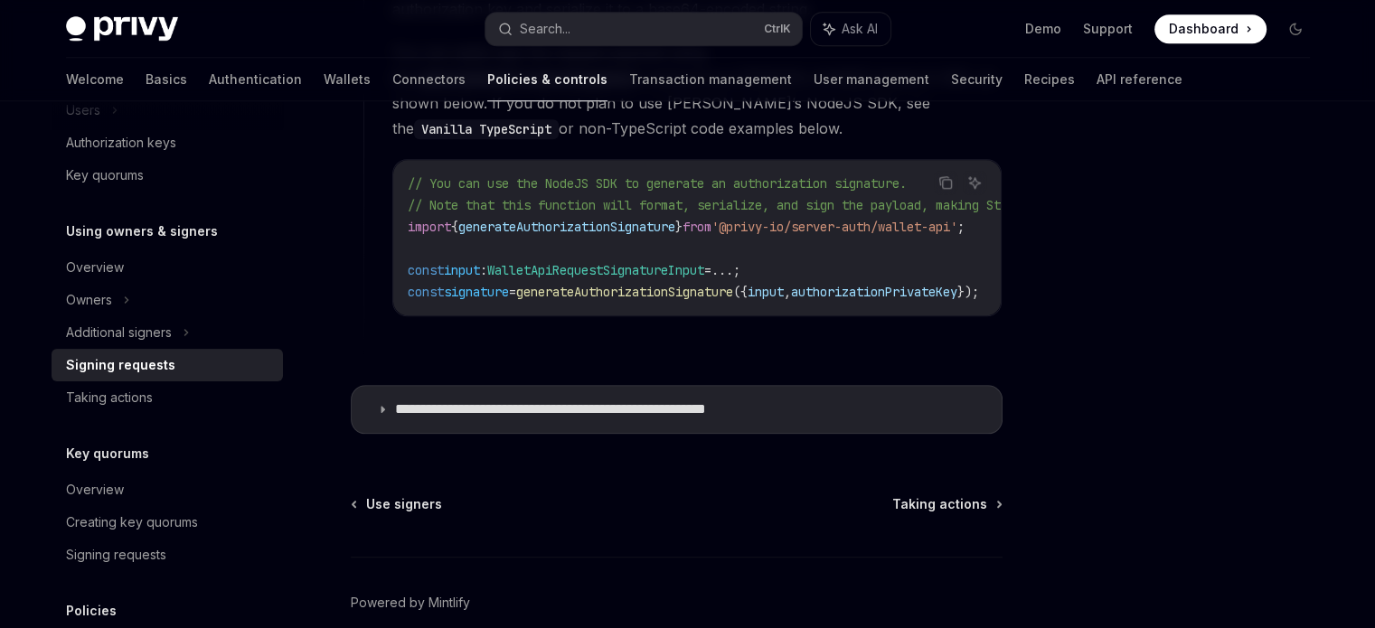
scroll to position [1852, 0]
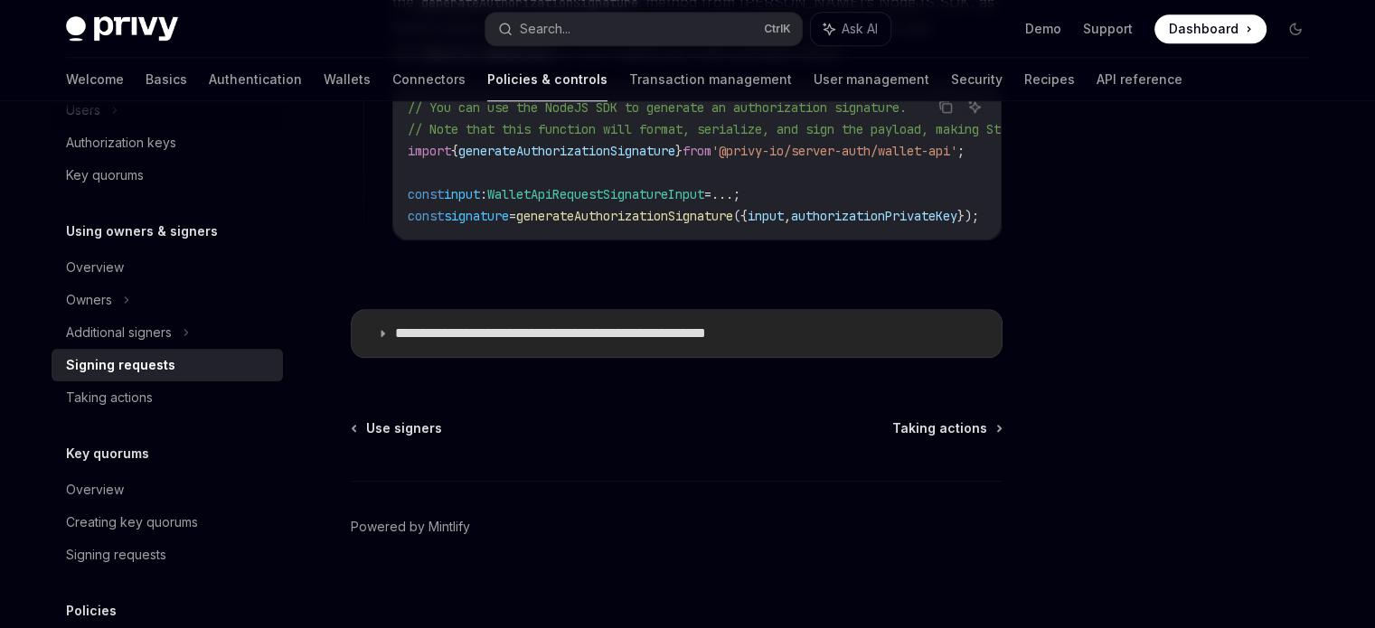
click at [507, 330] on p "**********" at bounding box center [598, 334] width 407 height 18
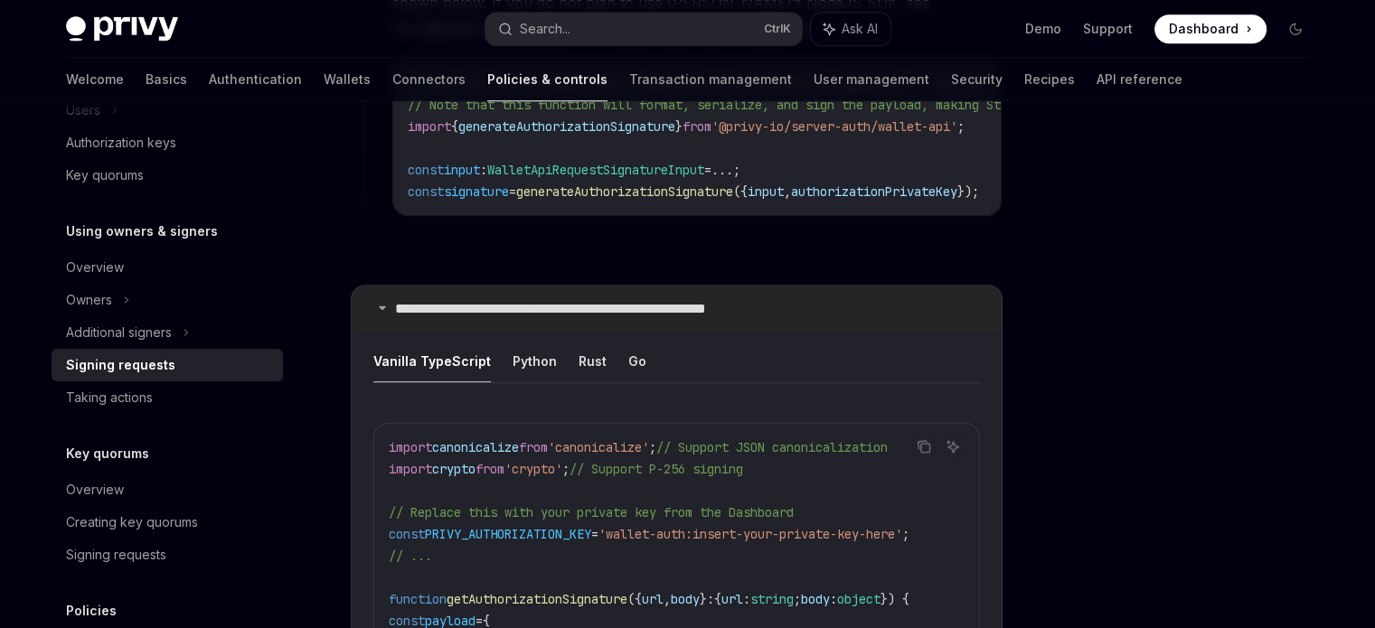
scroll to position [1877, 0]
click at [634, 358] on button "Go" at bounding box center [637, 360] width 18 height 42
type textarea "*"
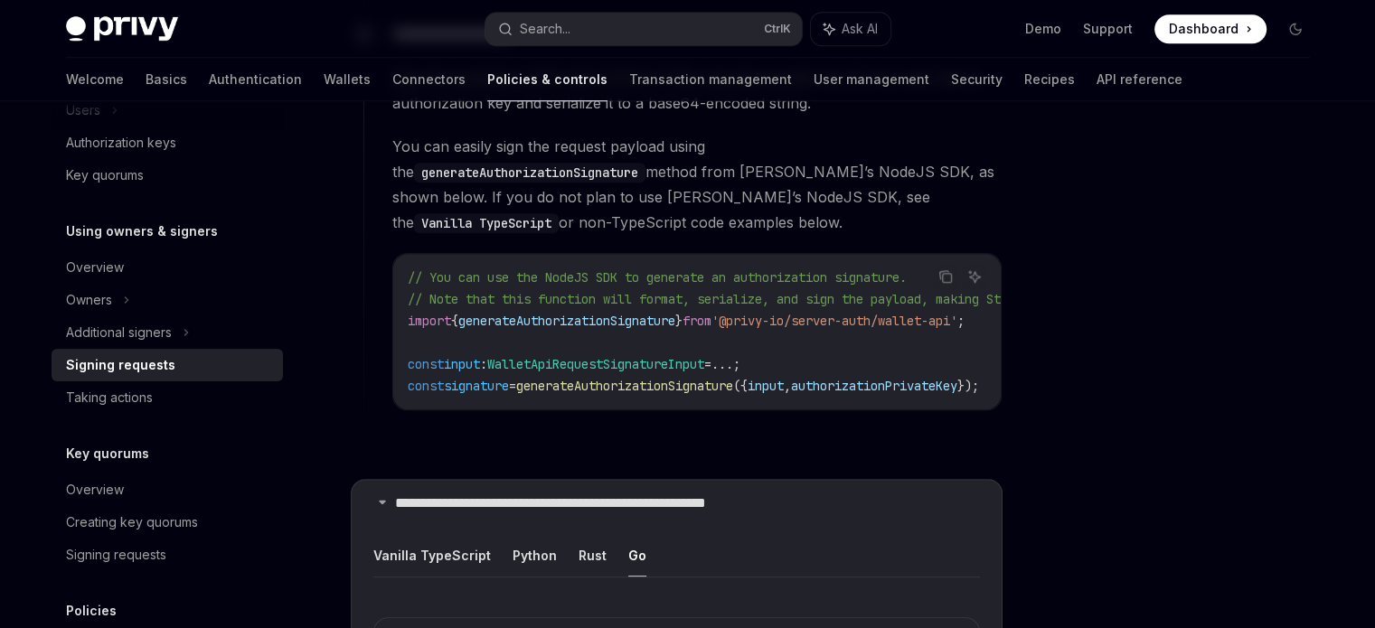
scroll to position [1682, 0]
click at [1110, 439] on div at bounding box center [1187, 382] width 275 height 491
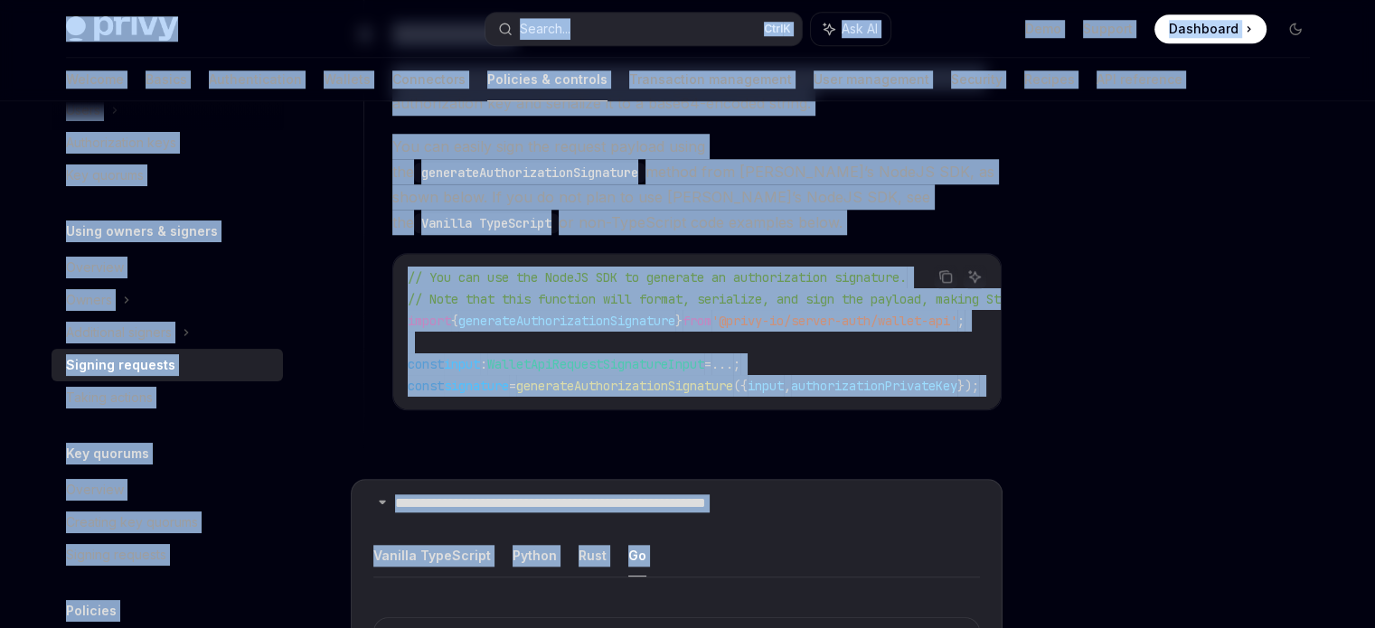
copy div "Privy Docs home page Search... Ctrl K Ask AI Demo Support Dashboard Dashboard S…"
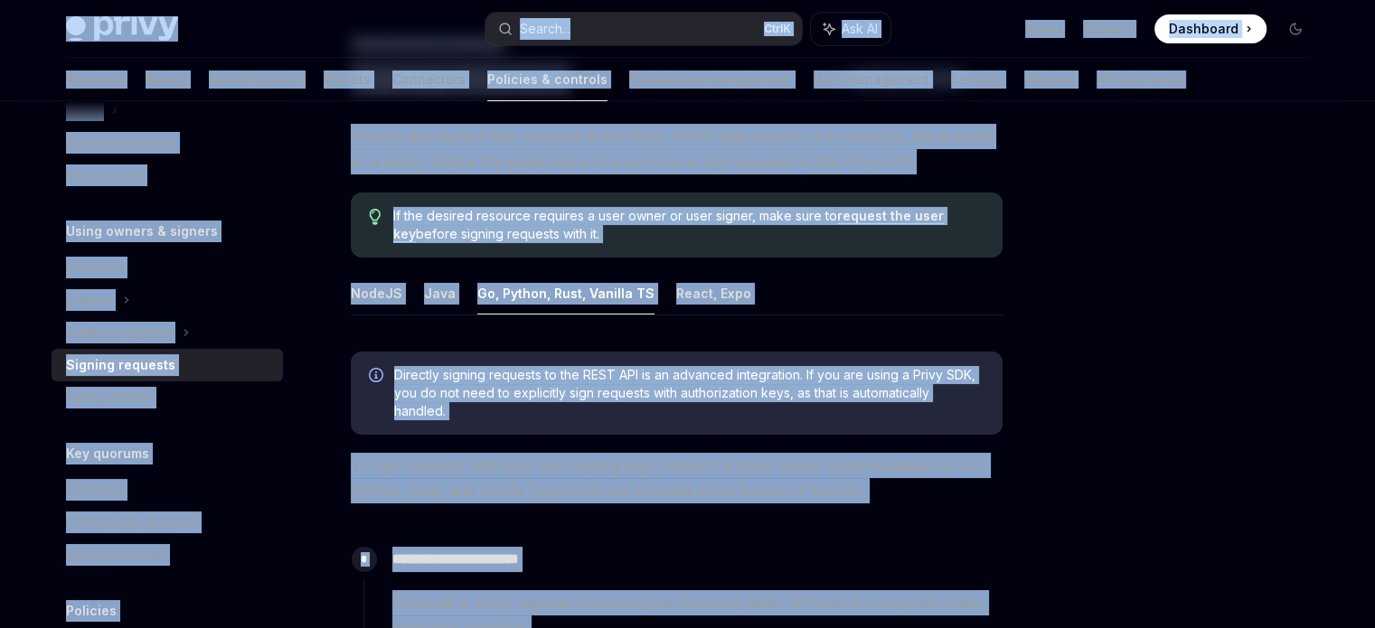
scroll to position [0, 0]
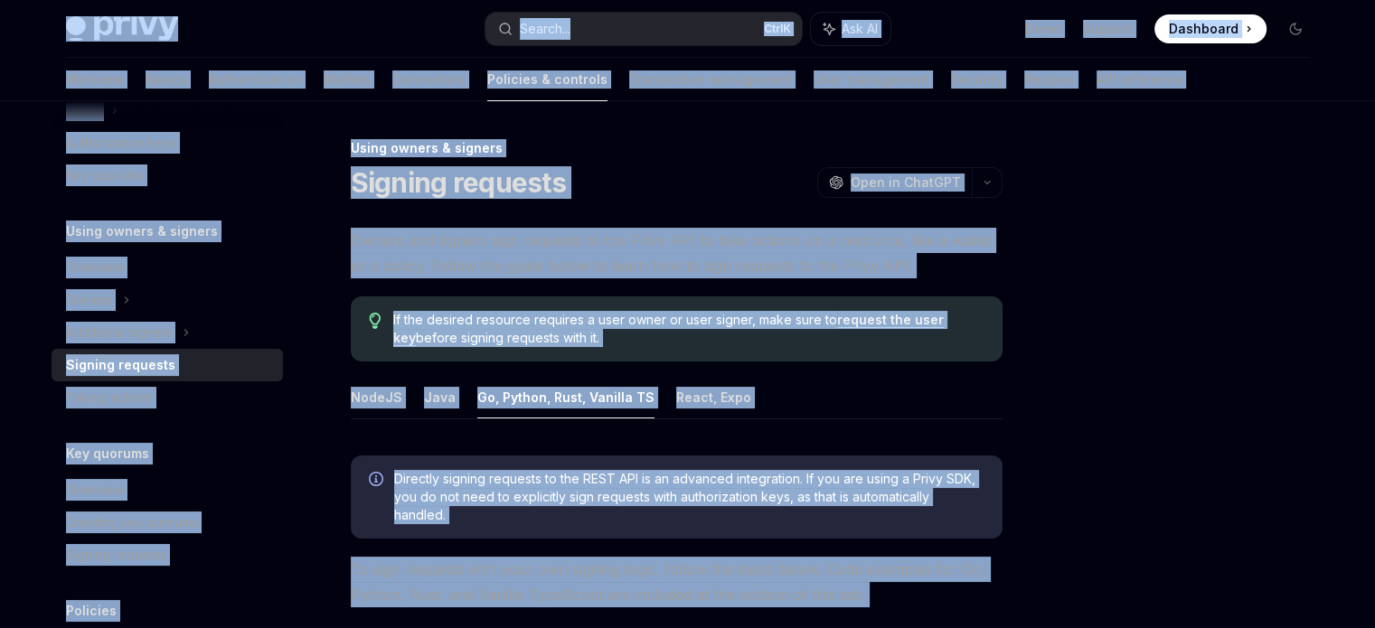
click at [1138, 345] on div at bounding box center [1187, 382] width 275 height 491
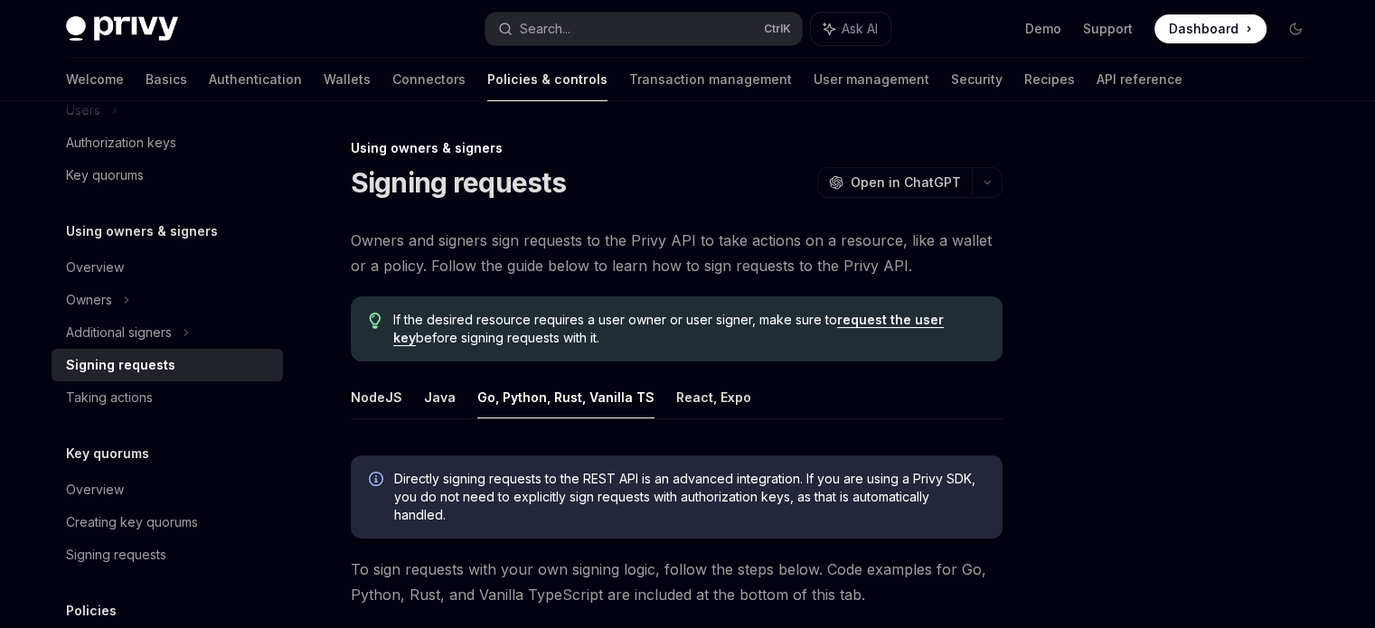
click at [1137, 304] on div at bounding box center [1187, 382] width 275 height 491
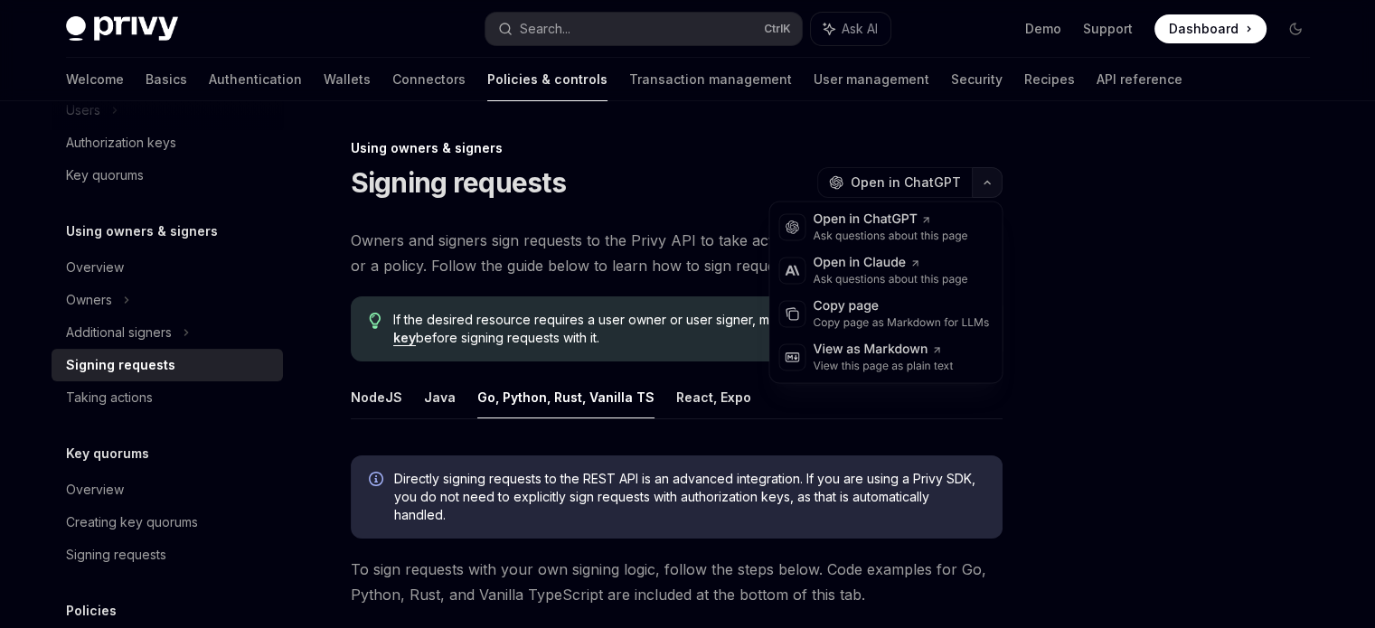
click at [991, 183] on icon "button" at bounding box center [988, 182] width 22 height 7
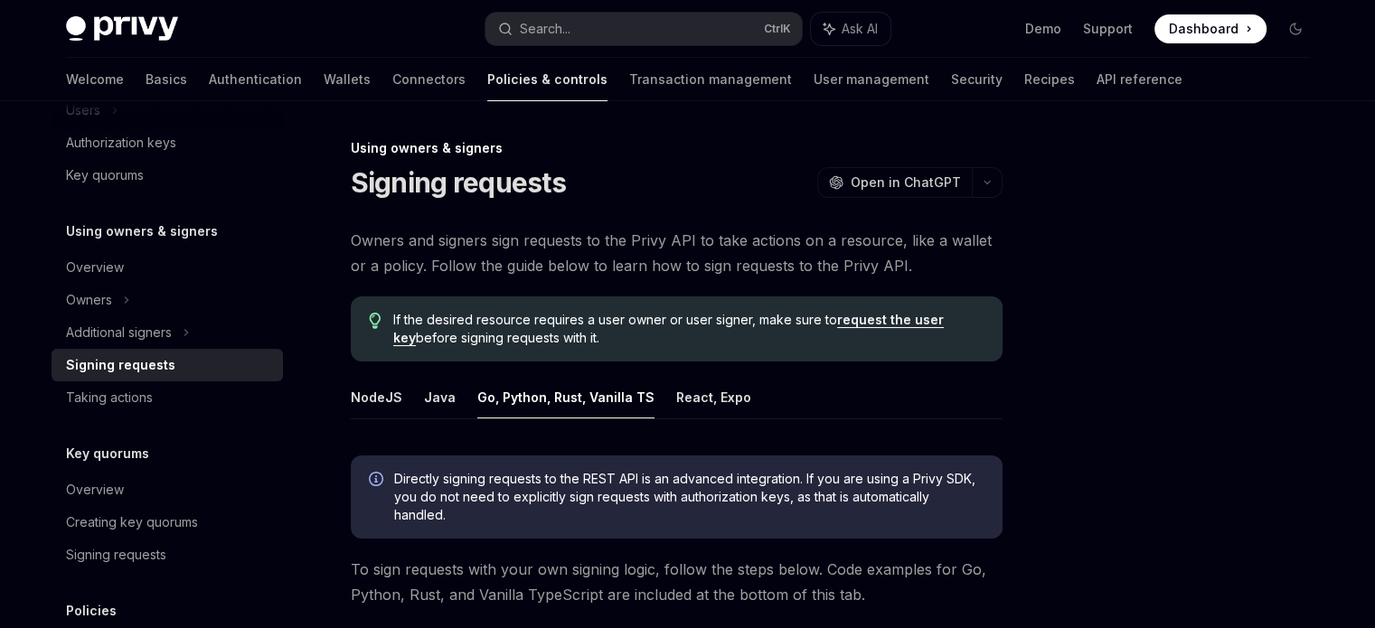
click at [1118, 235] on div at bounding box center [1187, 382] width 275 height 491
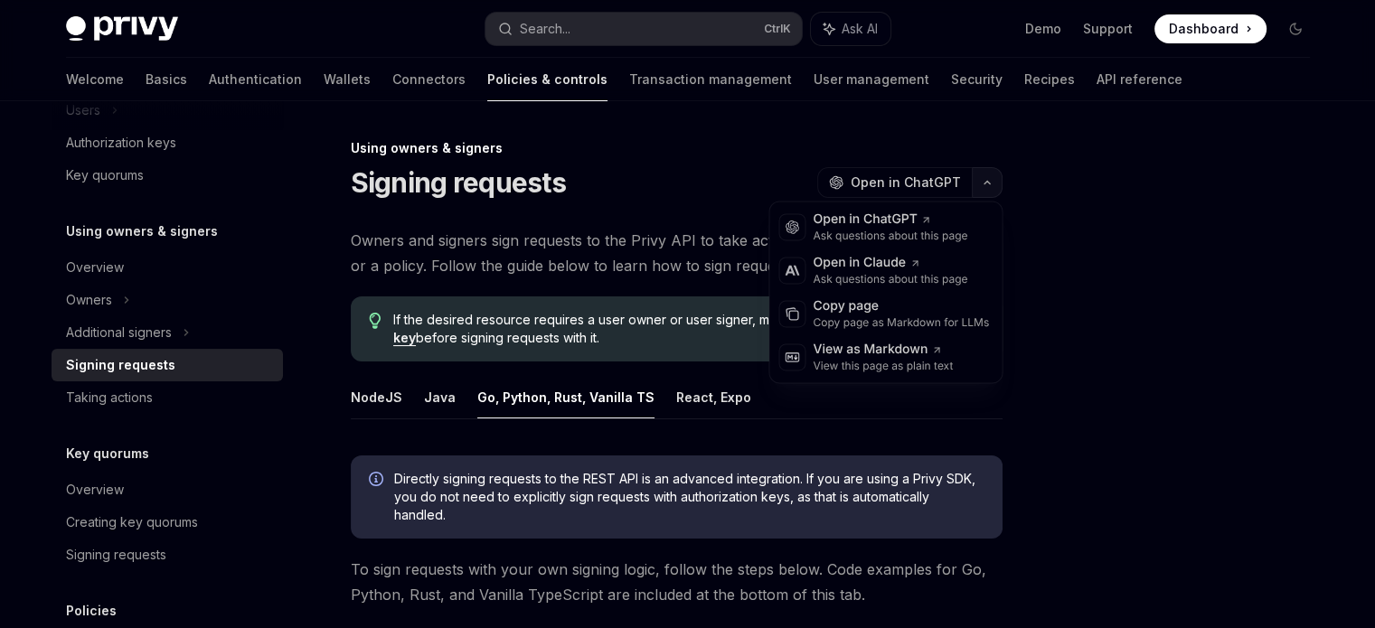
click at [980, 185] on icon "button" at bounding box center [988, 182] width 22 height 7
click at [950, 339] on div "View as Markdown View this page as plain text" at bounding box center [885, 356] width 225 height 43
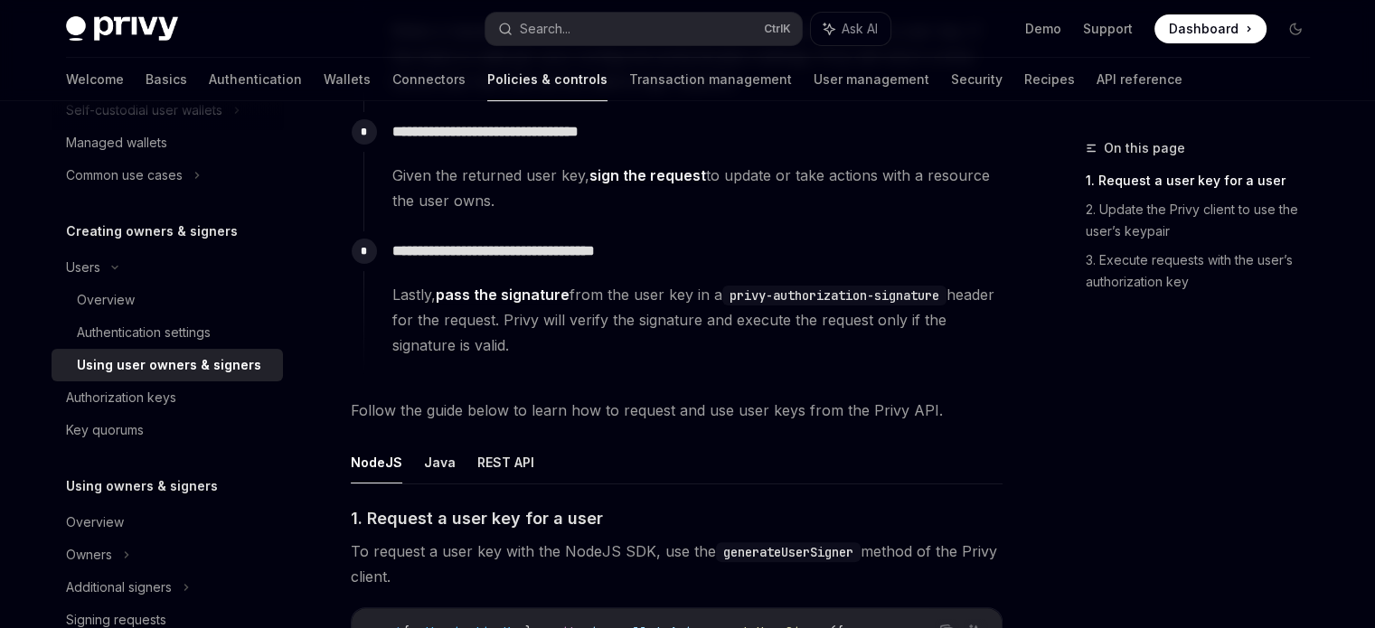
scroll to position [452, 0]
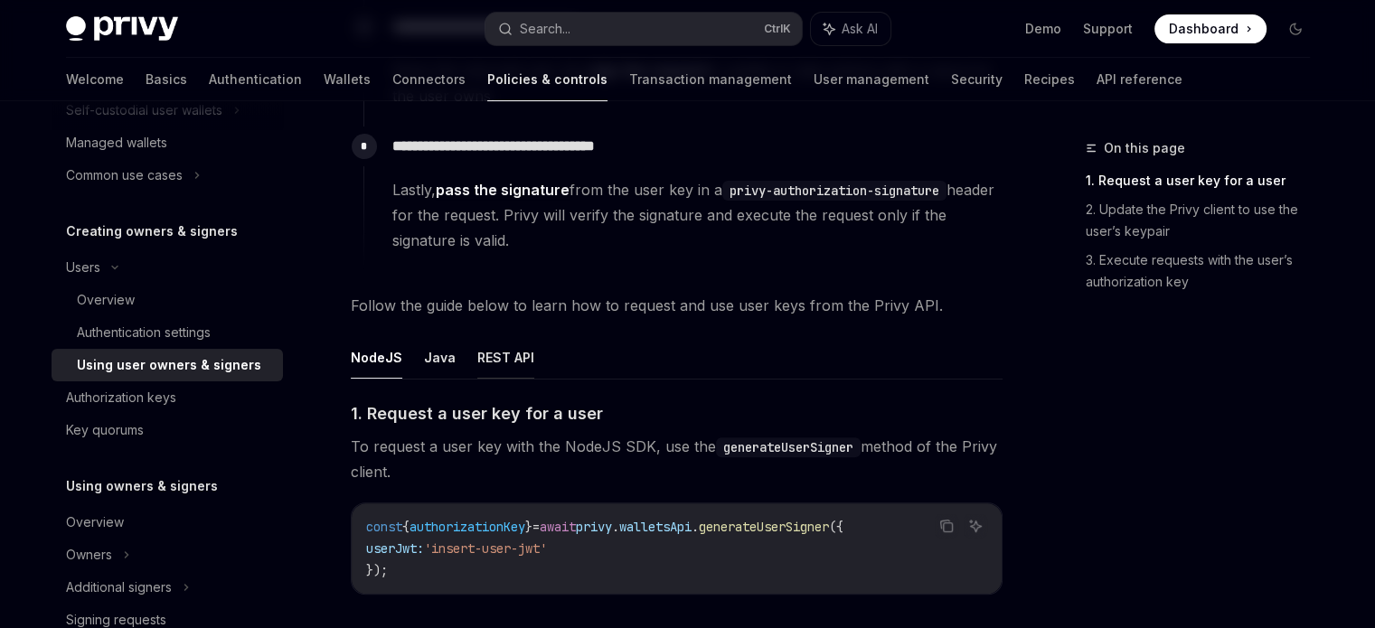
click at [499, 351] on button "REST API" at bounding box center [505, 357] width 57 height 42
type textarea "*"
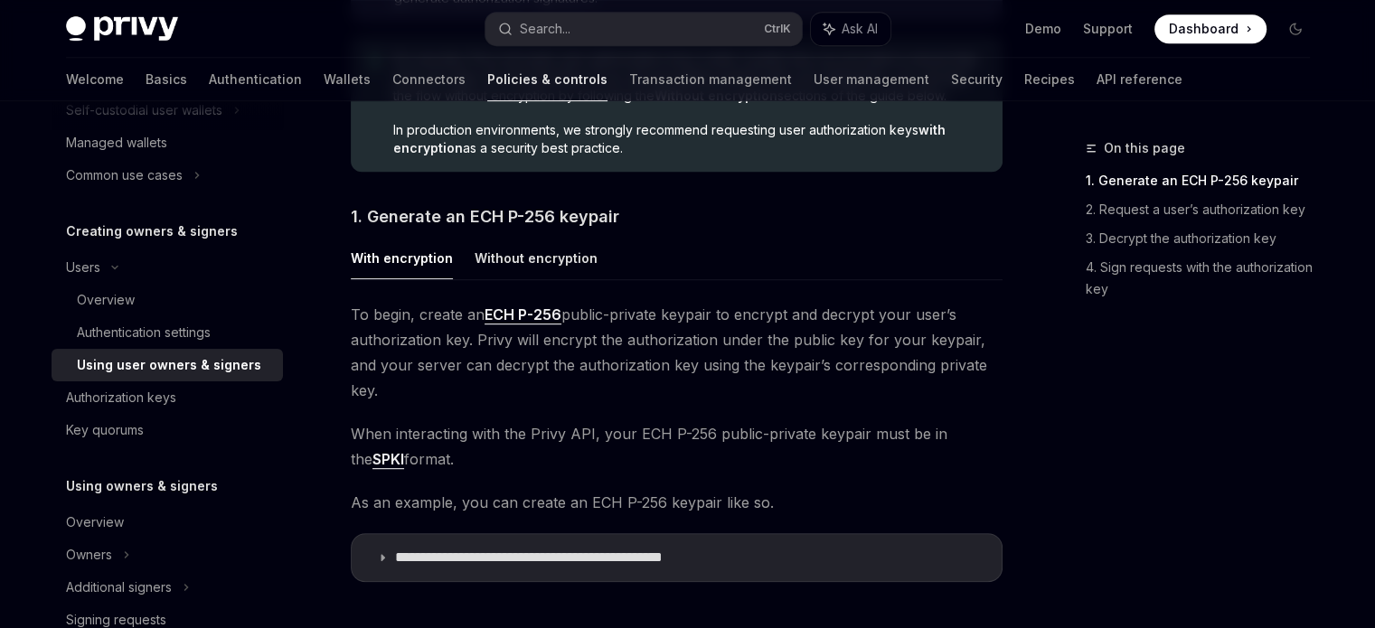
scroll to position [930, 0]
click at [373, 534] on summary "**********" at bounding box center [677, 557] width 650 height 47
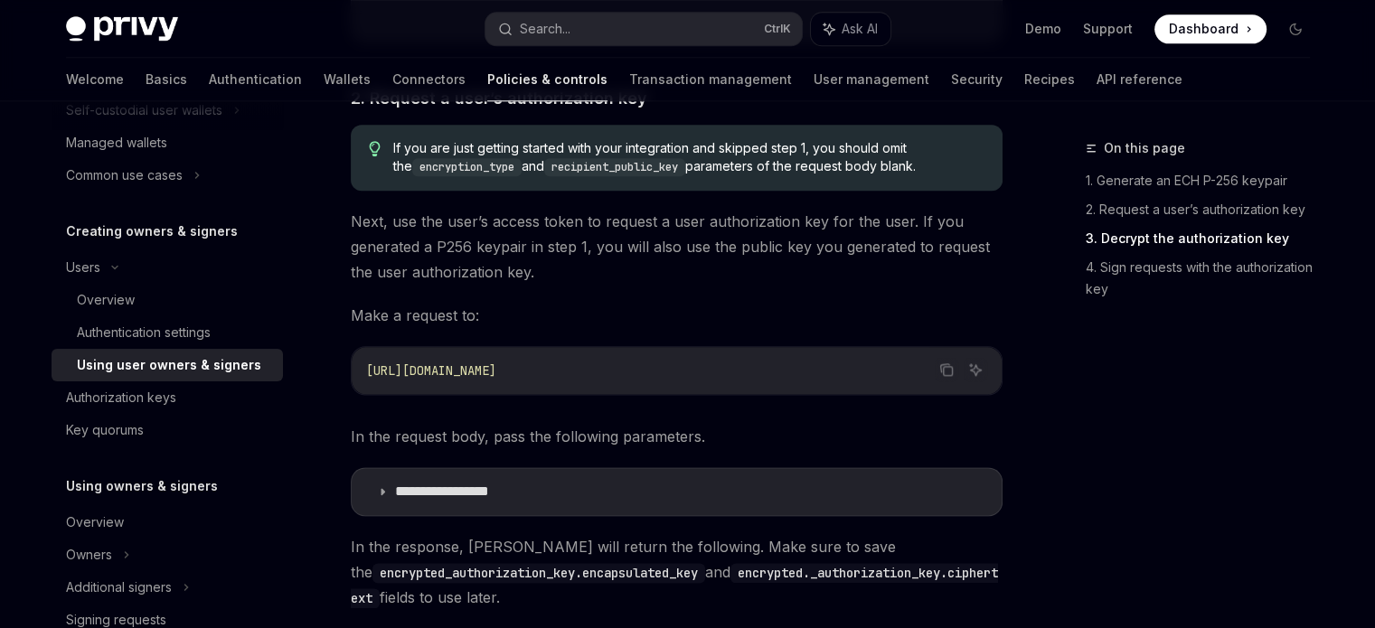
scroll to position [2195, 0]
click at [381, 486] on icon at bounding box center [382, 491] width 11 height 11
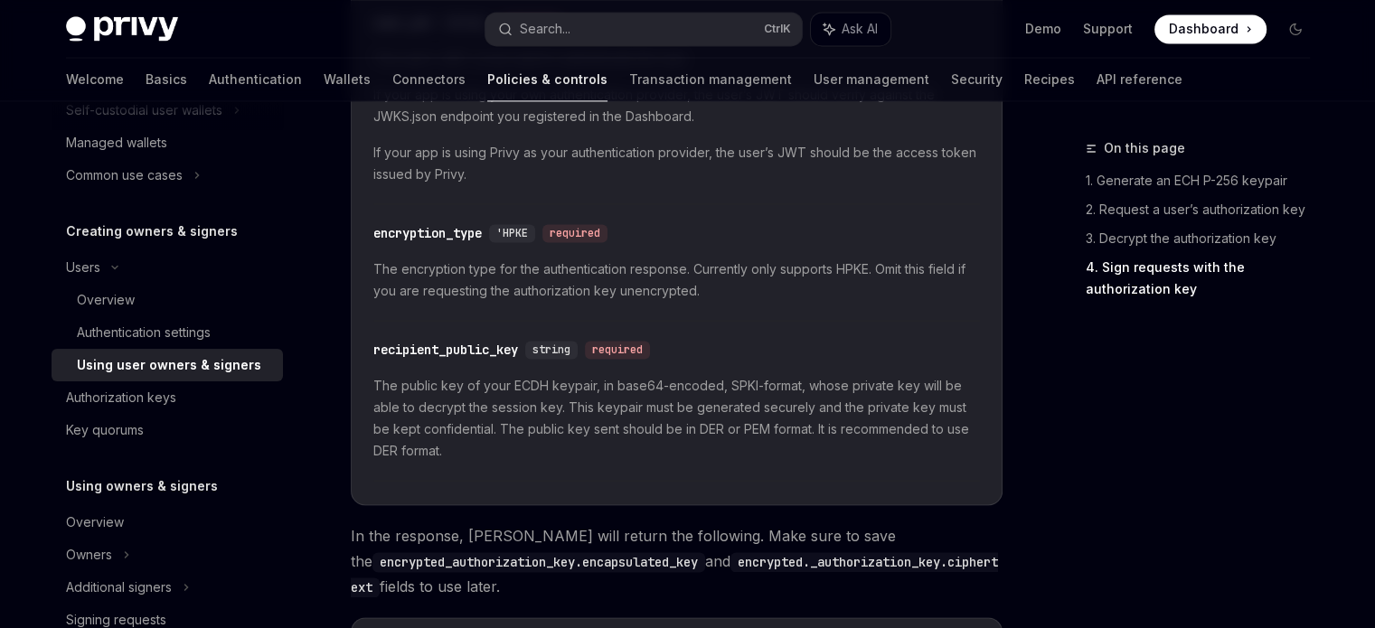
scroll to position [2790, 0]
click at [387, 617] on summary "**********" at bounding box center [677, 640] width 650 height 47
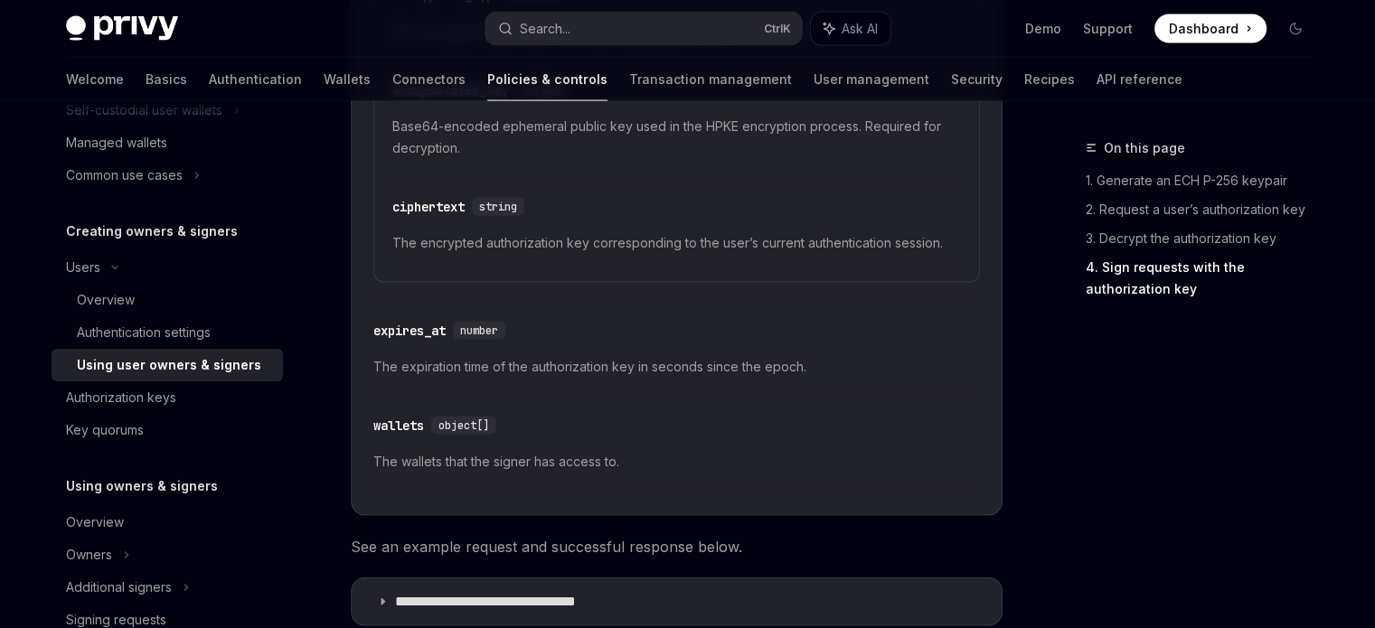
scroll to position [3783, 0]
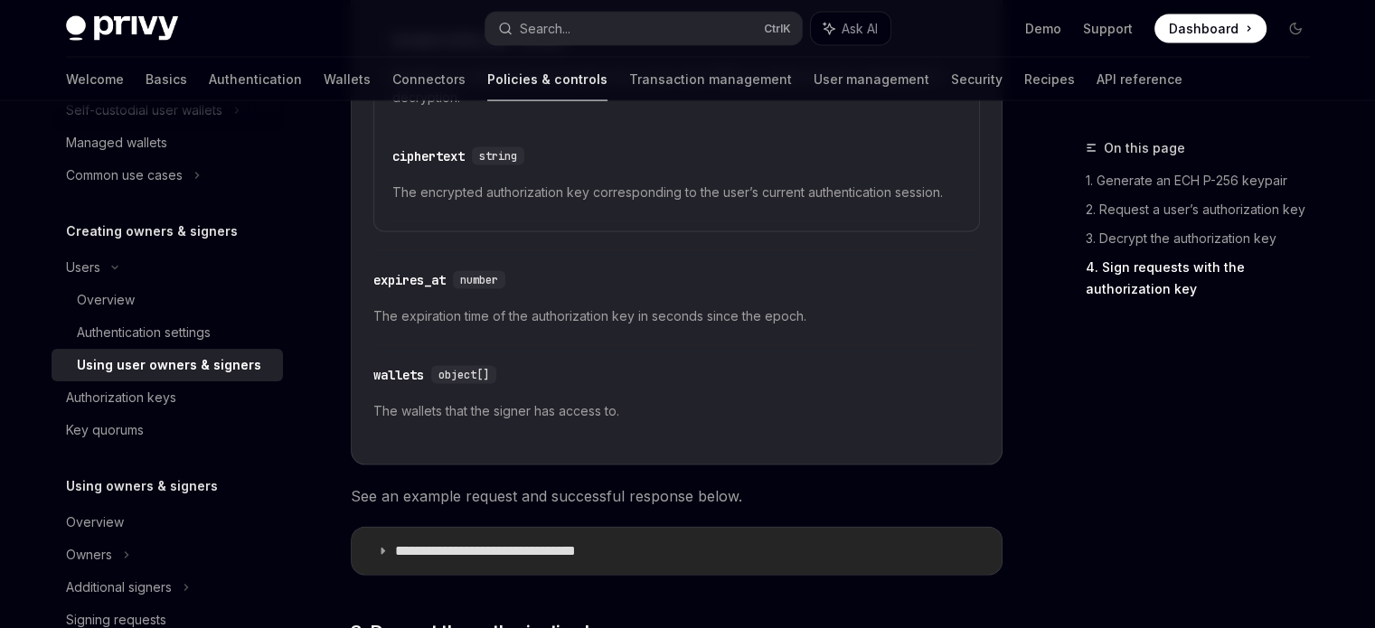
click at [384, 534] on summary "**********" at bounding box center [677, 551] width 650 height 47
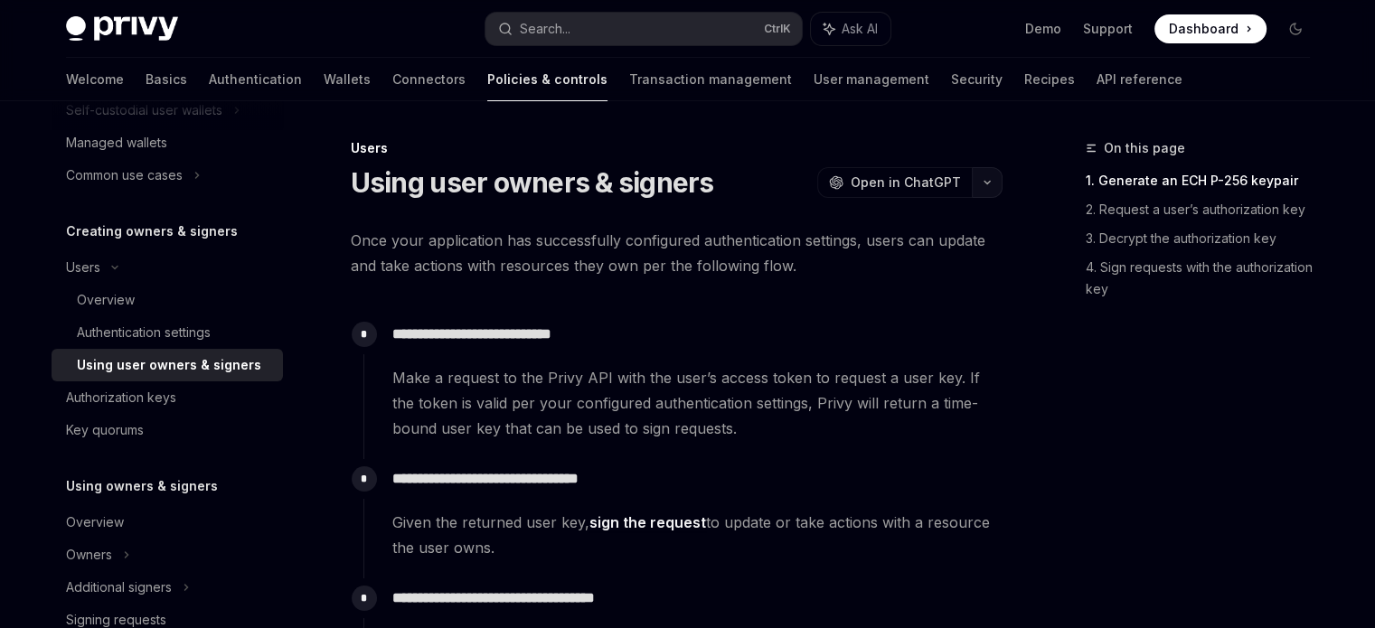
click at [986, 185] on icon "button" at bounding box center [988, 182] width 22 height 7
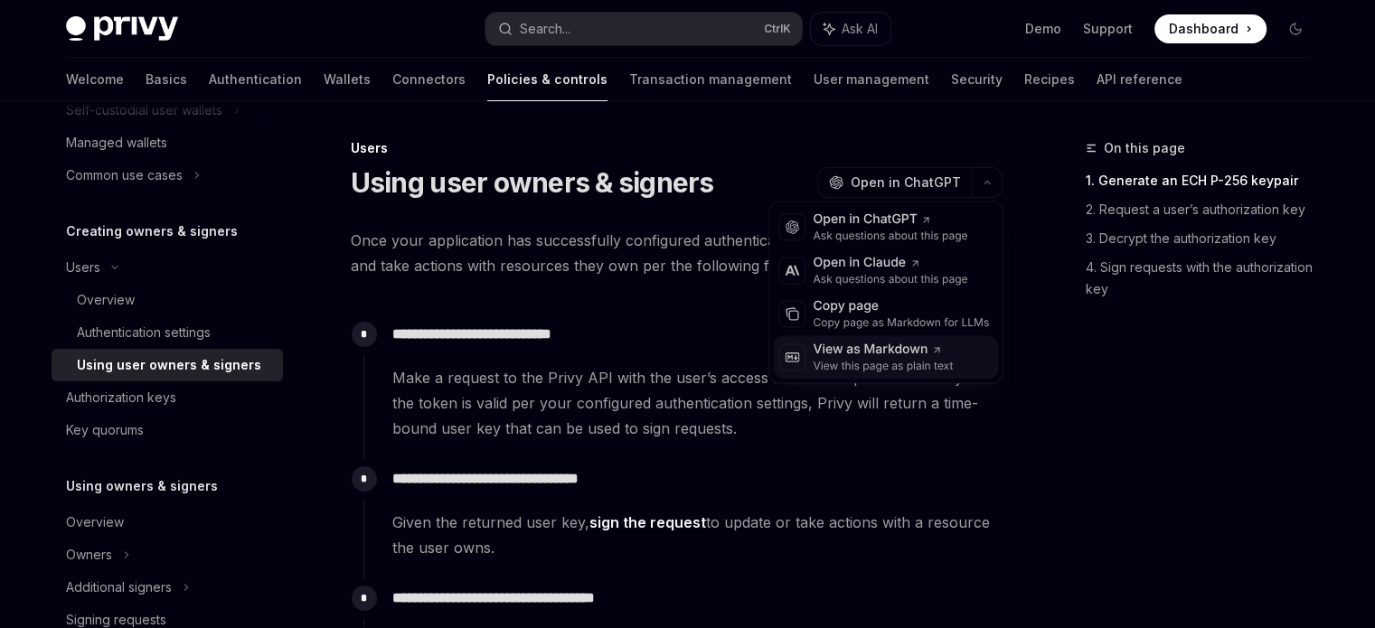
click at [877, 353] on div "View as Markdown" at bounding box center [883, 350] width 140 height 18
click at [985, 169] on button "button" at bounding box center [987, 182] width 31 height 31
click at [918, 346] on div "View as Markdown" at bounding box center [883, 350] width 140 height 18
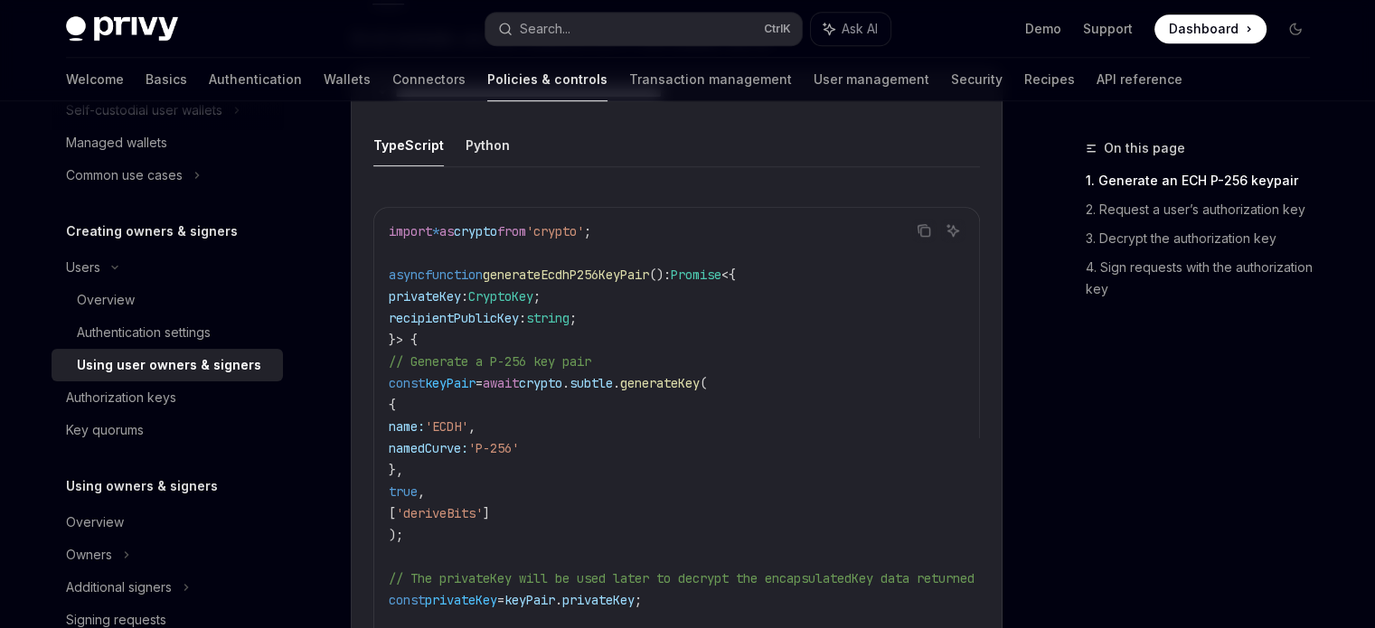
scroll to position [1442, 0]
